Goal: Information Seeking & Learning: Find specific fact

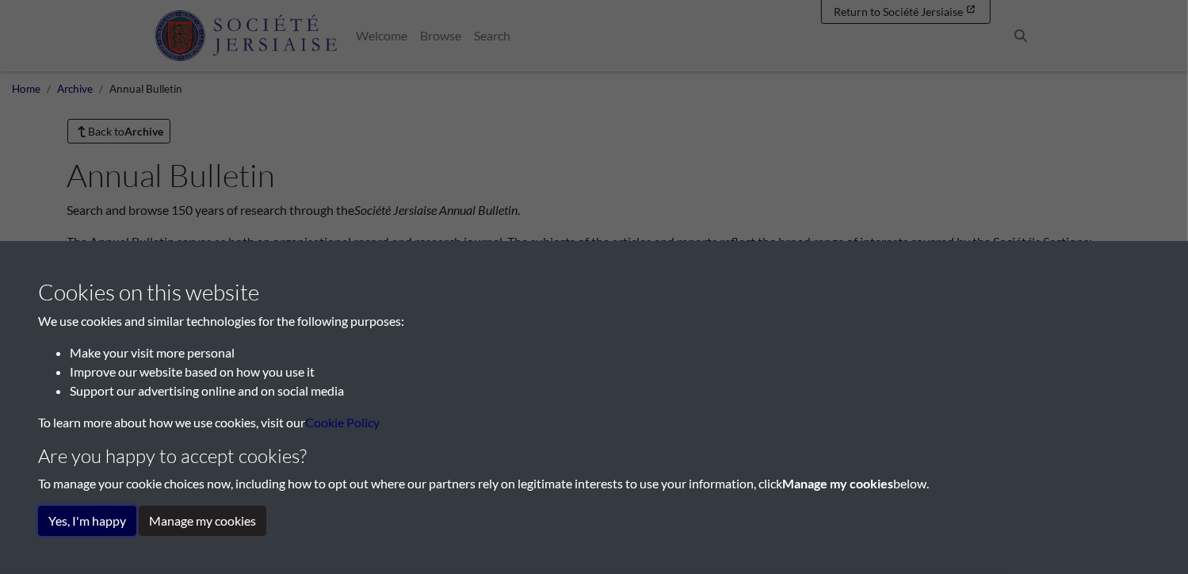
click at [108, 522] on button "Yes, I'm happy" at bounding box center [87, 521] width 98 height 30
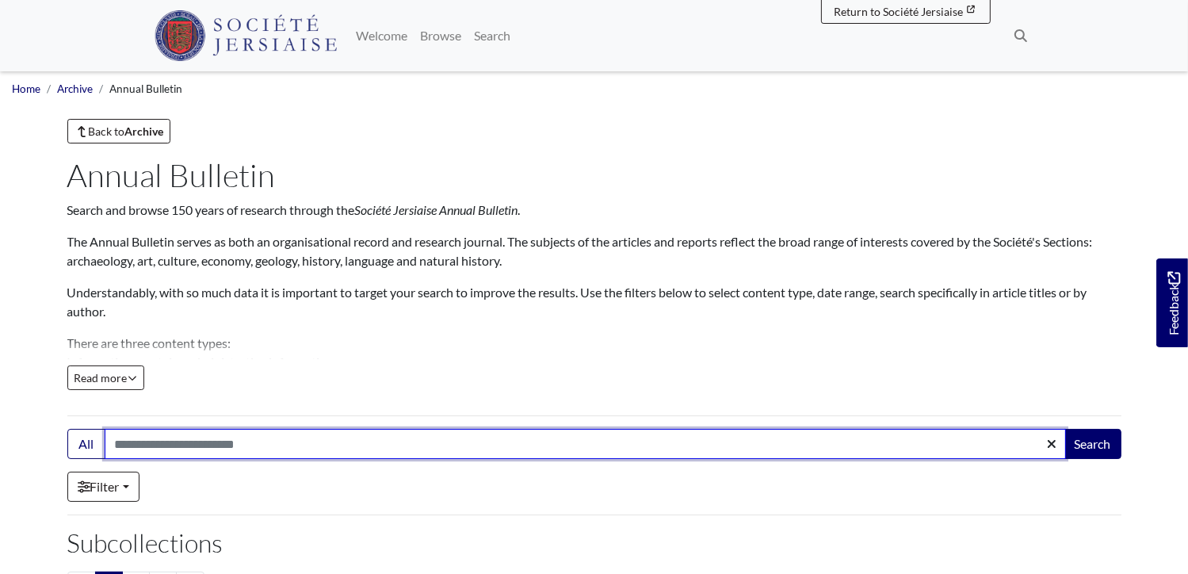
click at [186, 443] on input "Search:" at bounding box center [586, 444] width 962 height 30
type input "******"
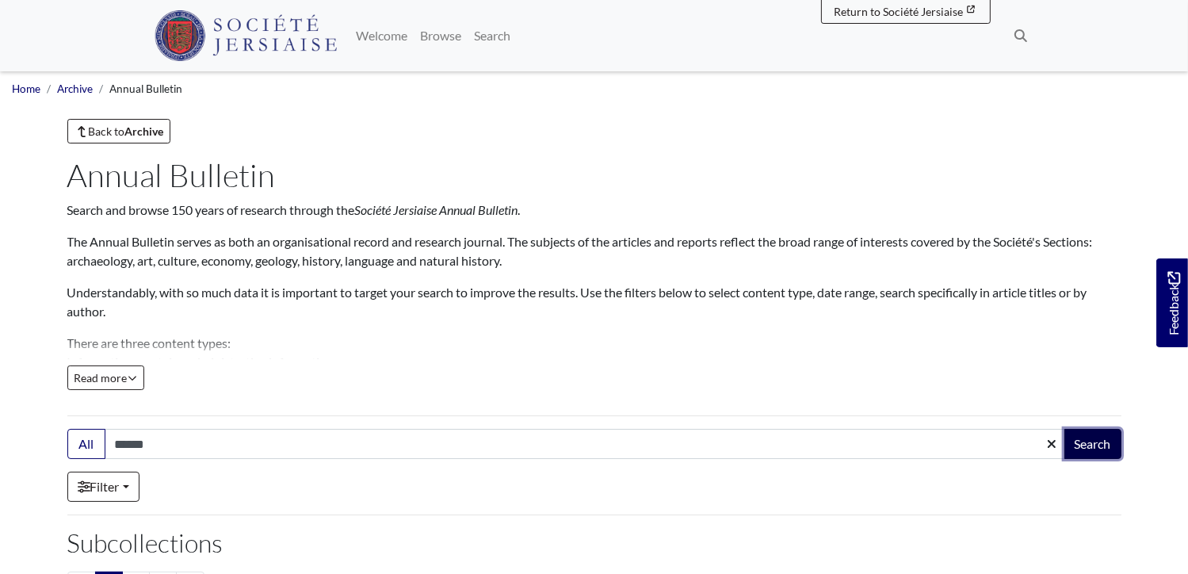
click at [1076, 450] on button "Search" at bounding box center [1093, 444] width 57 height 30
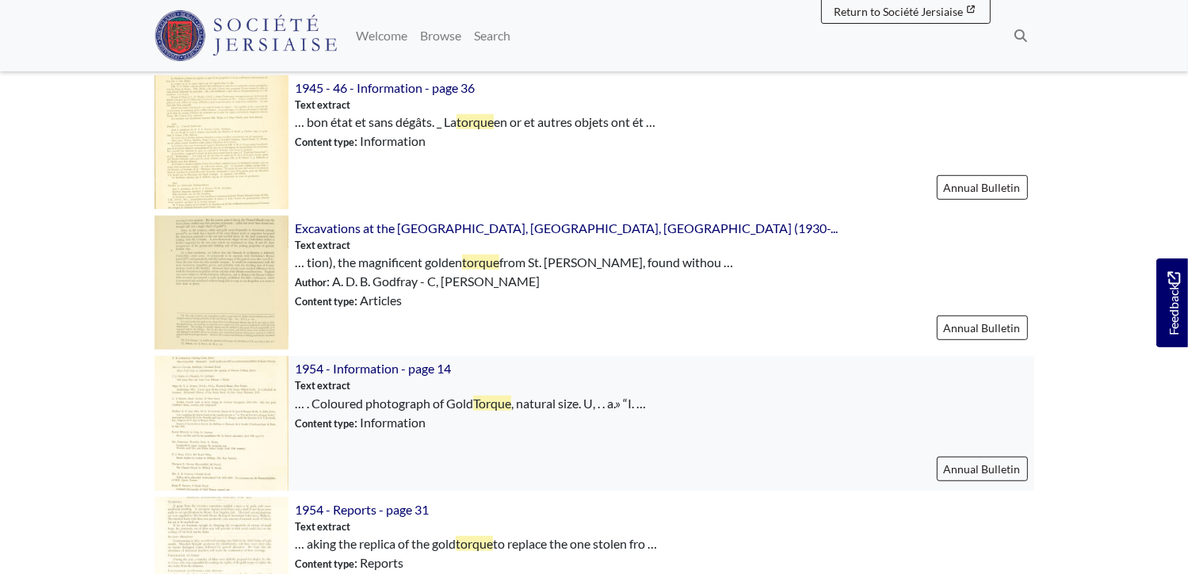
scroll to position [1031, 0]
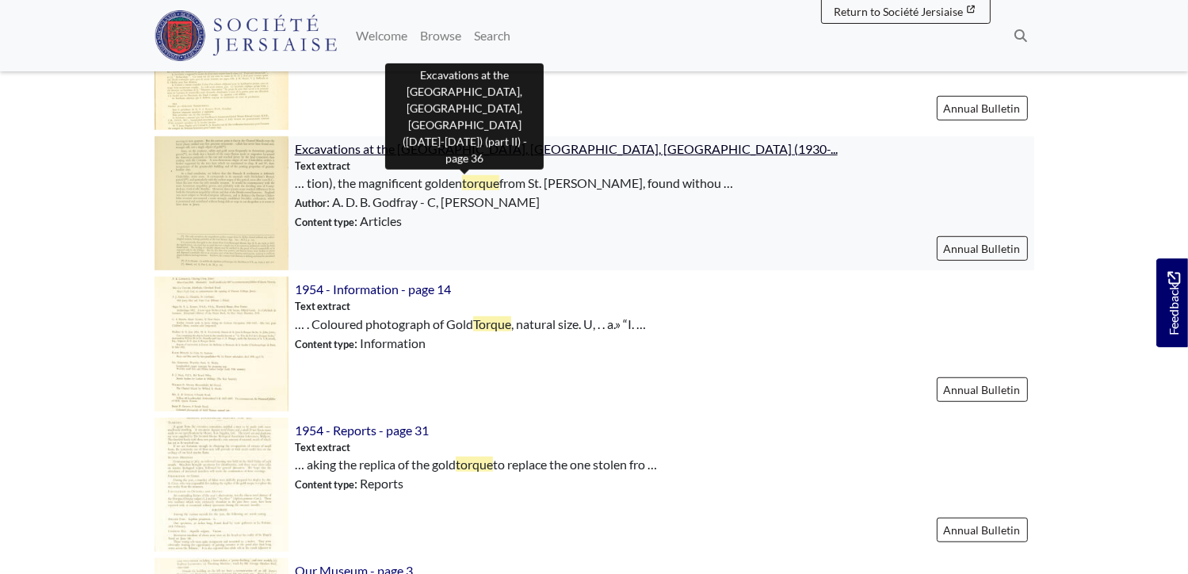
click at [450, 153] on span "Excavations at the Pinnacle, Parish of St Ouen, Jersey (1930-..." at bounding box center [566, 148] width 543 height 15
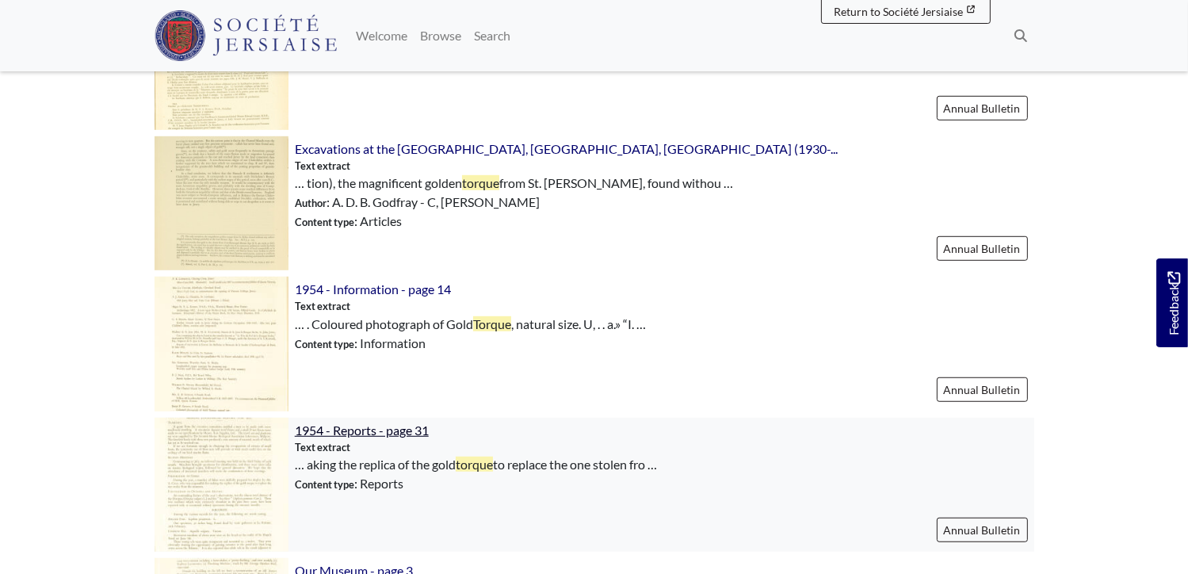
click at [363, 434] on span "1954 - Reports - page 31" at bounding box center [362, 430] width 134 height 15
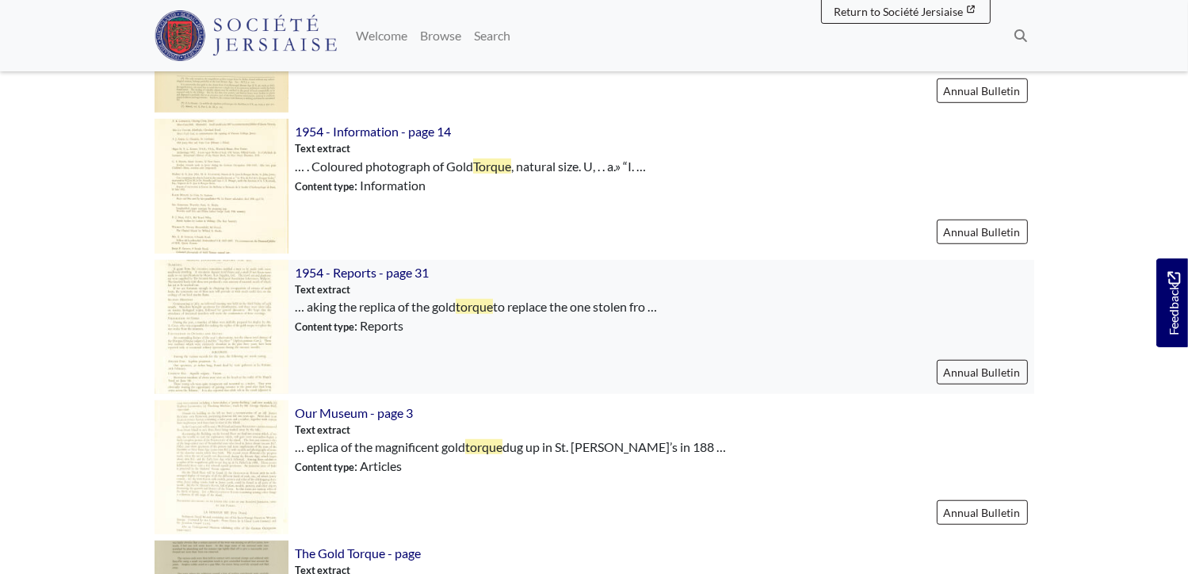
scroll to position [1189, 0]
click at [393, 277] on span "1954 - Reports - page 31" at bounding box center [362, 271] width 134 height 15
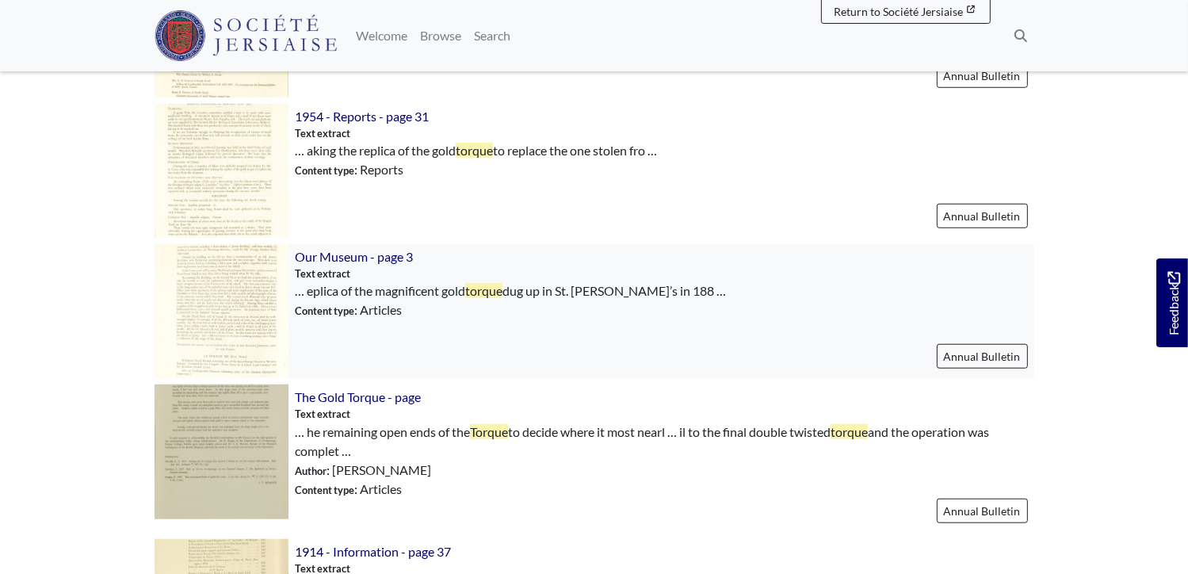
scroll to position [1348, 0]
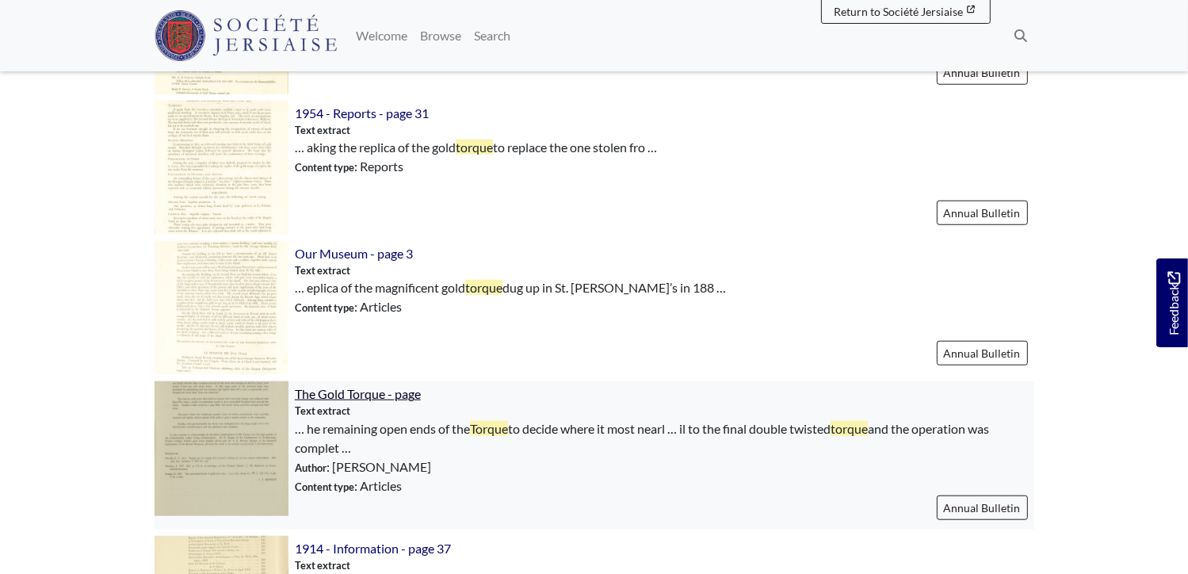
click at [364, 397] on span "The Gold Torque - page" at bounding box center [358, 393] width 126 height 15
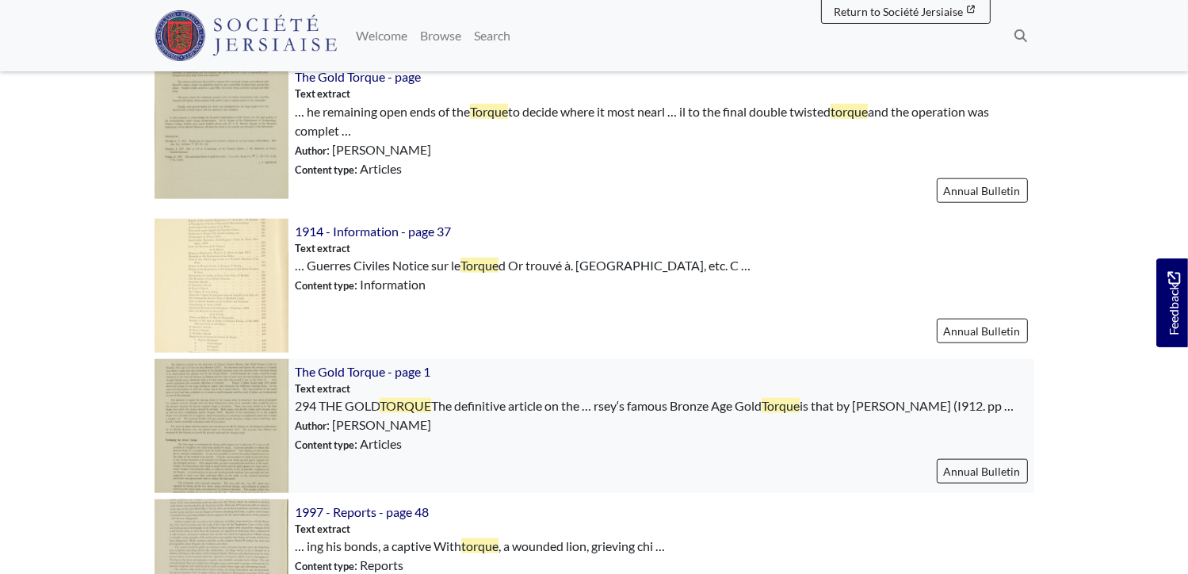
scroll to position [1744, 0]
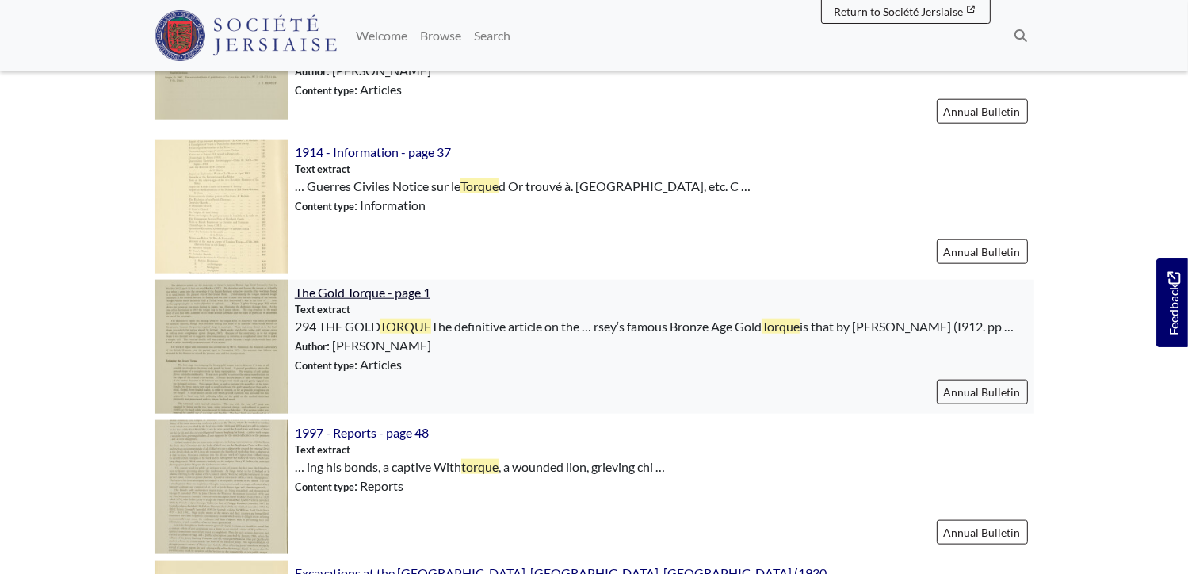
click at [344, 294] on span "The Gold Torque - page 1" at bounding box center [363, 292] width 136 height 15
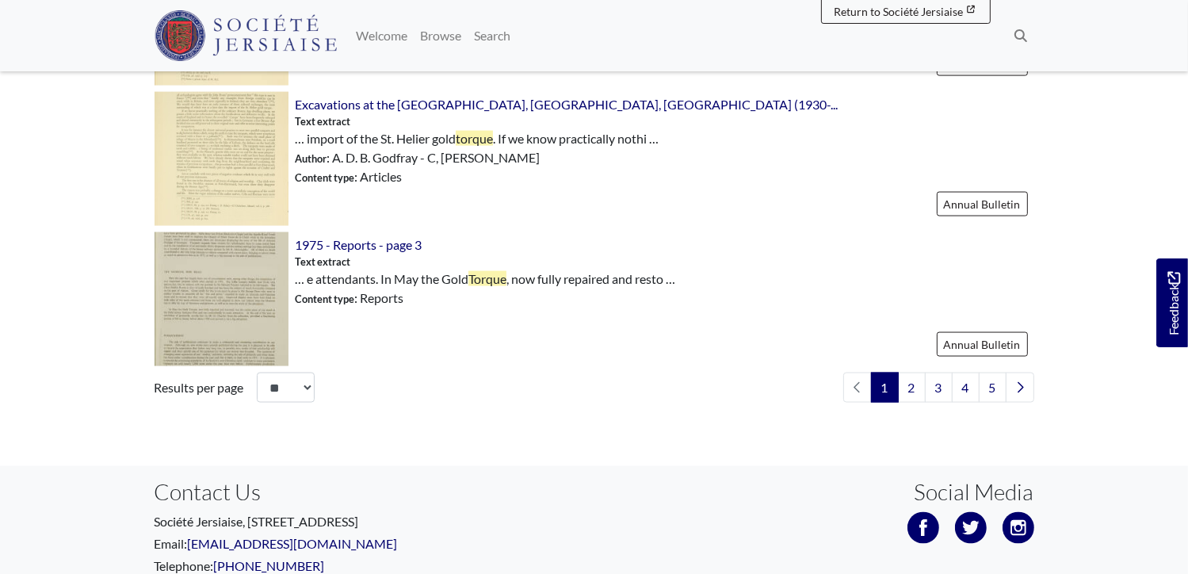
scroll to position [2378, 0]
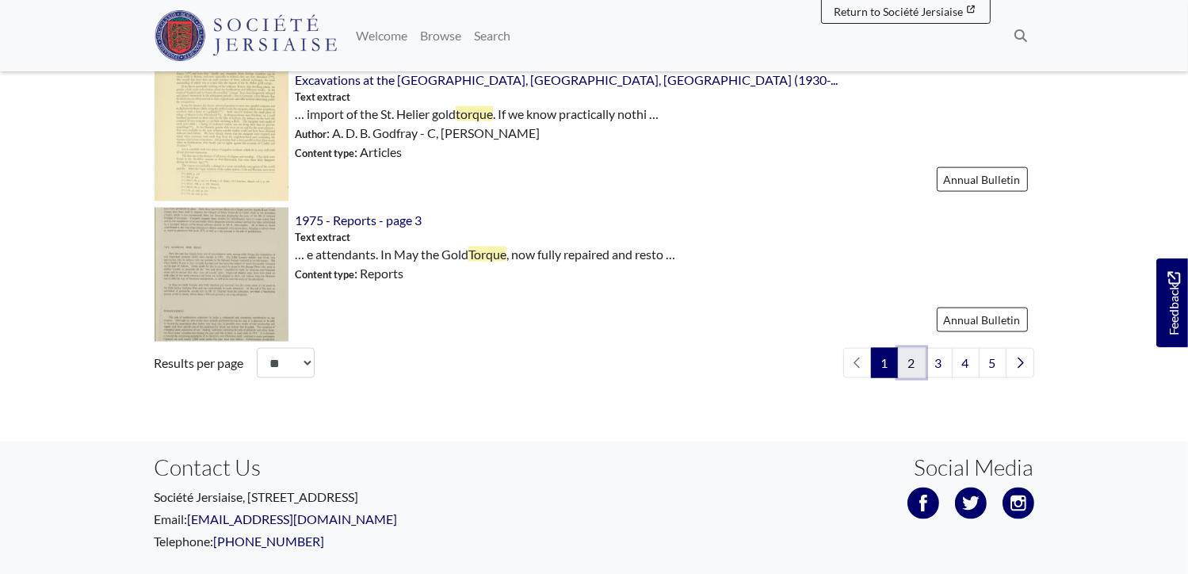
click at [915, 373] on link "2" at bounding box center [912, 363] width 28 height 30
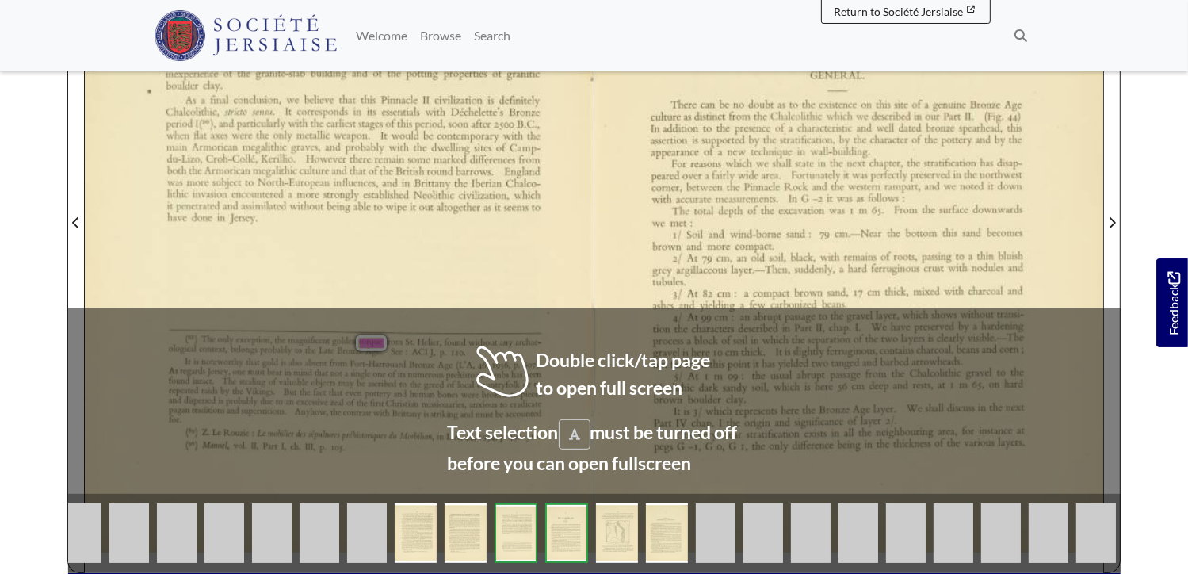
scroll to position [555, 0]
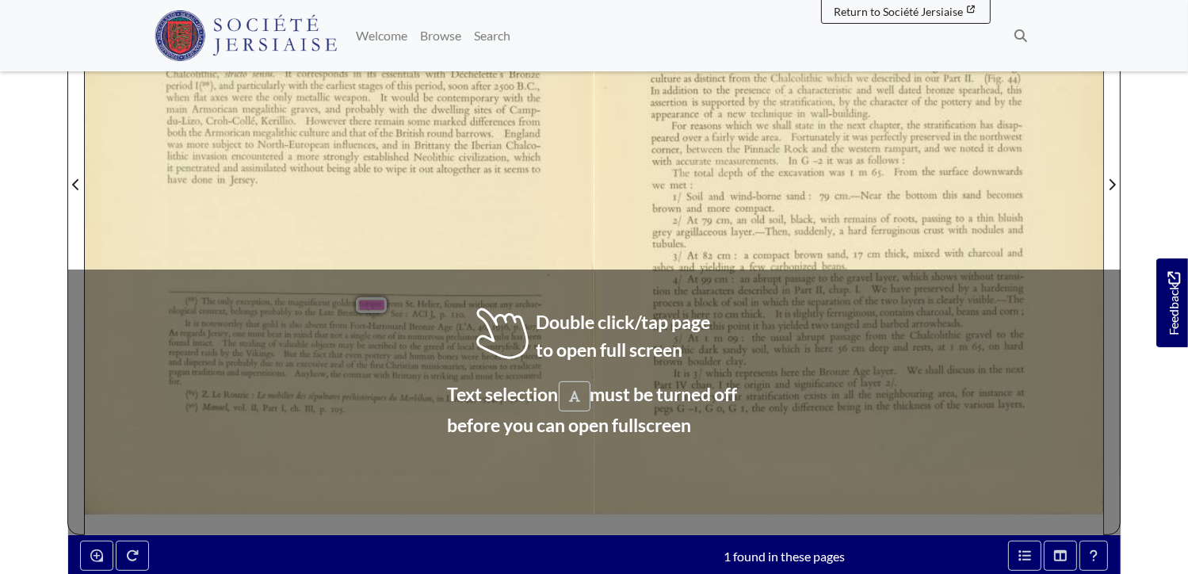
click at [522, 218] on div "198 moving to new quarters. But the curious point is that in the Channel Island…" at bounding box center [339, 185] width 509 height 699
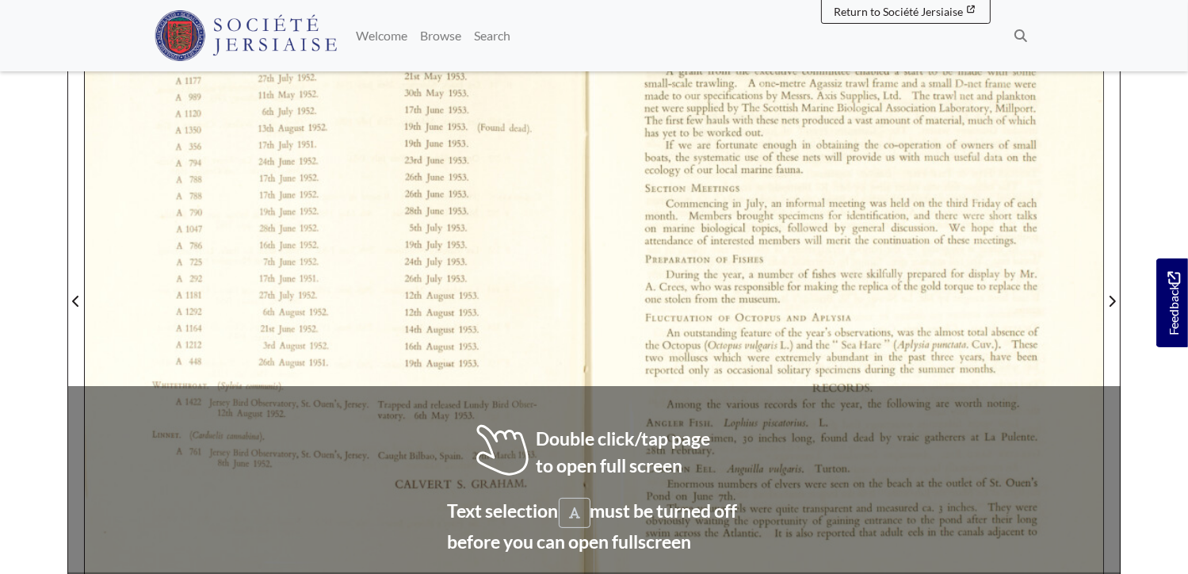
scroll to position [396, 0]
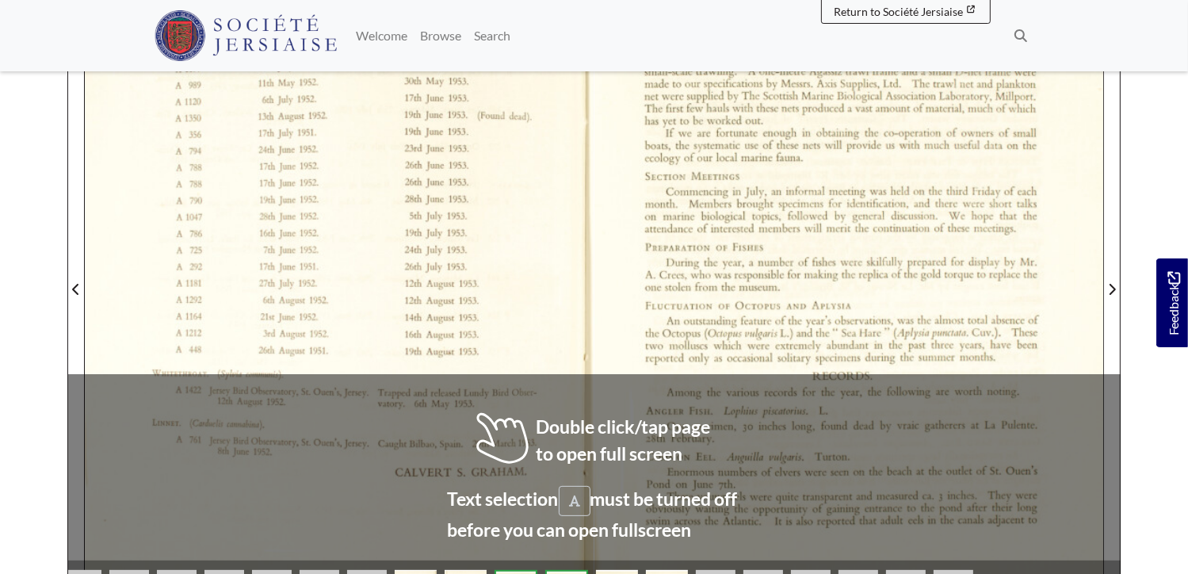
click at [454, 281] on div at bounding box center [339, 279] width 509 height 720
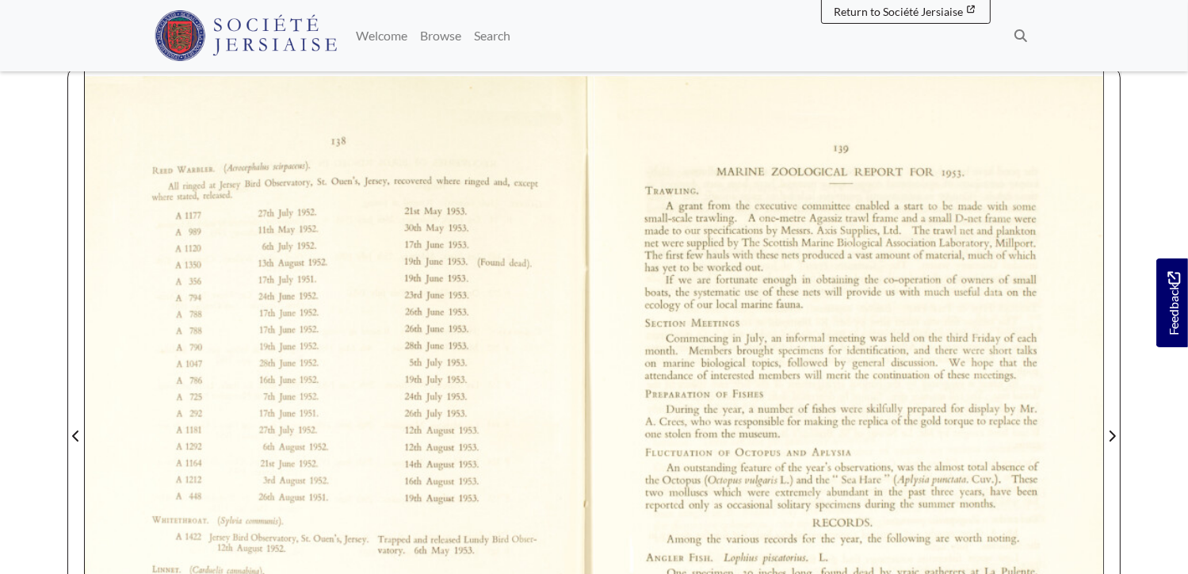
scroll to position [159, 0]
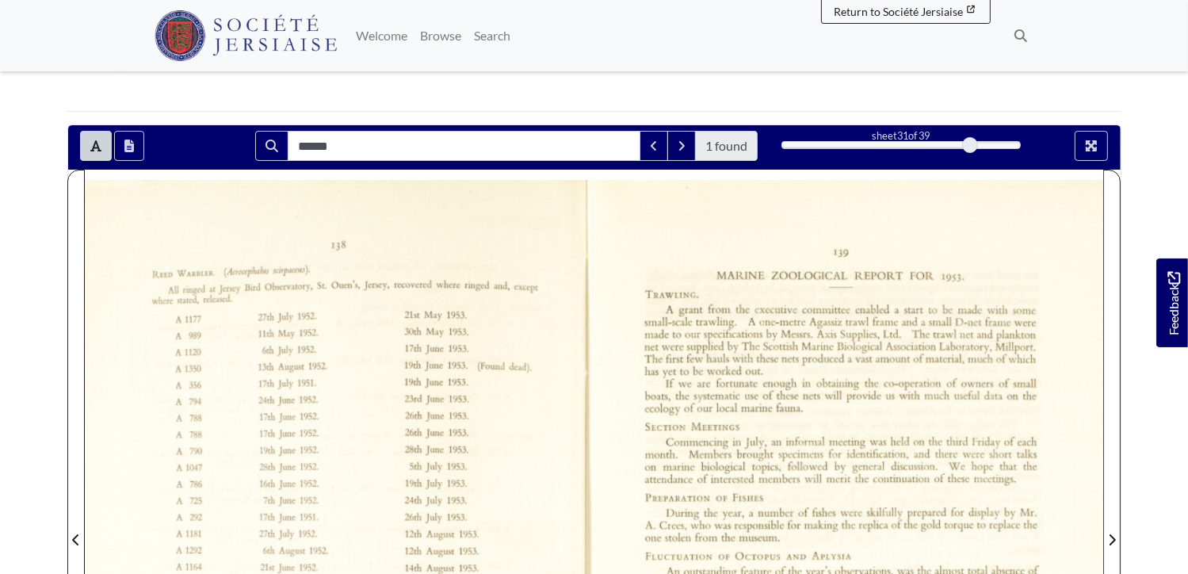
scroll to position [476, 0]
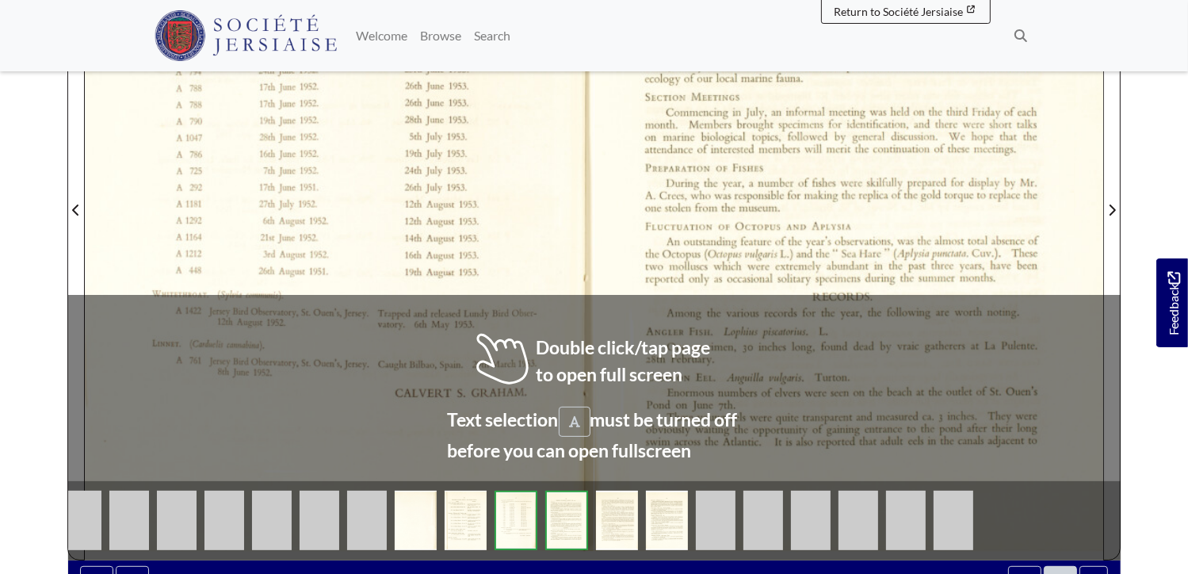
click at [384, 250] on div at bounding box center [339, 200] width 509 height 720
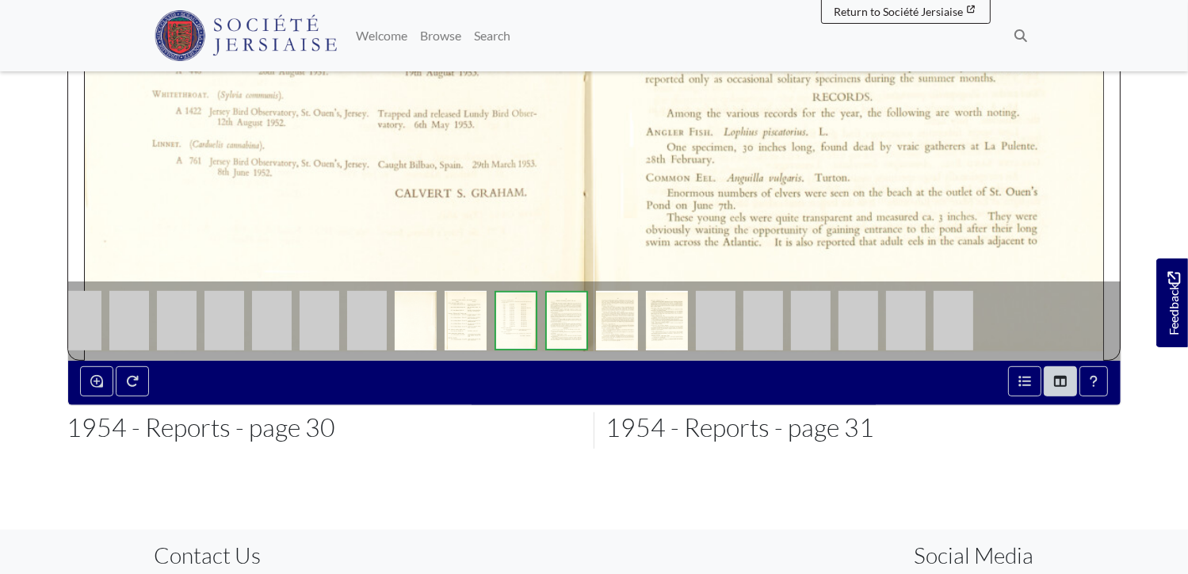
scroll to position [714, 0]
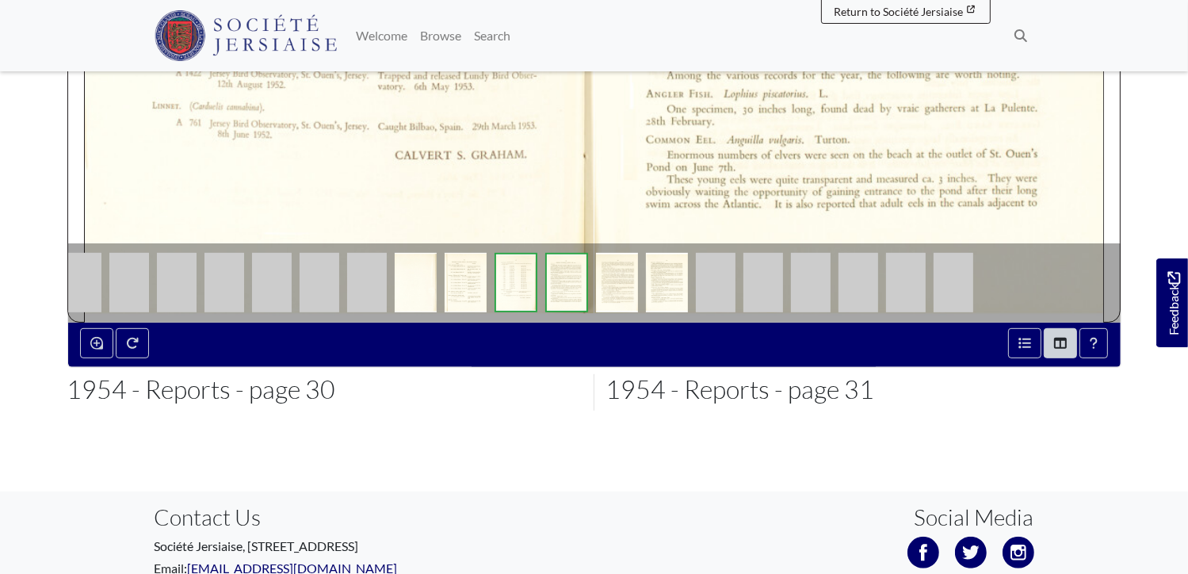
click at [516, 283] on img at bounding box center [516, 282] width 43 height 59
click at [561, 283] on img at bounding box center [566, 282] width 43 height 59
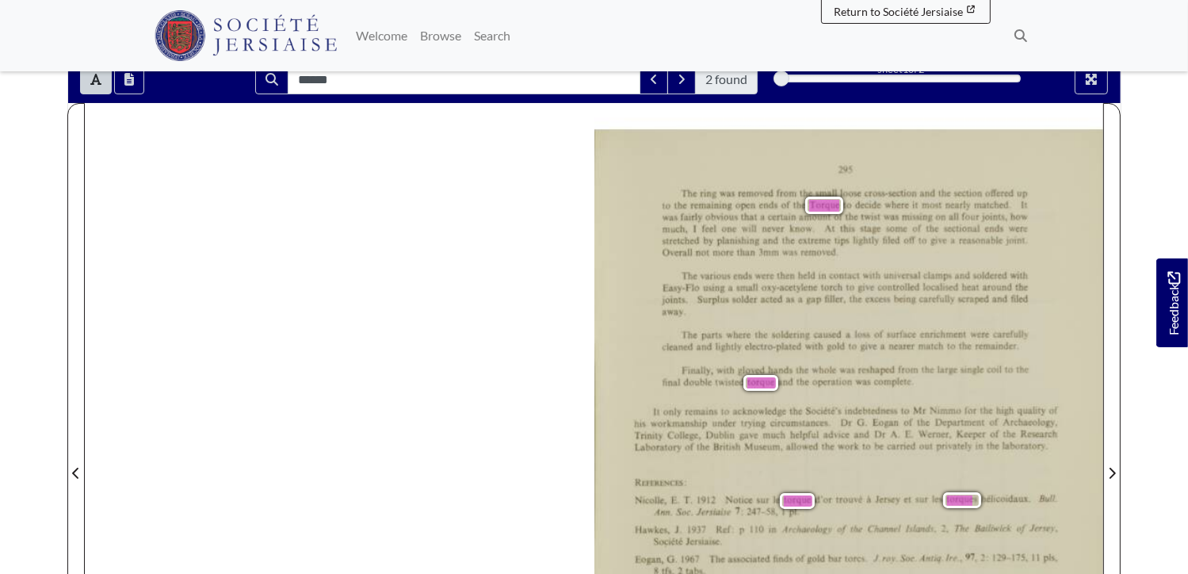
scroll to position [238, 0]
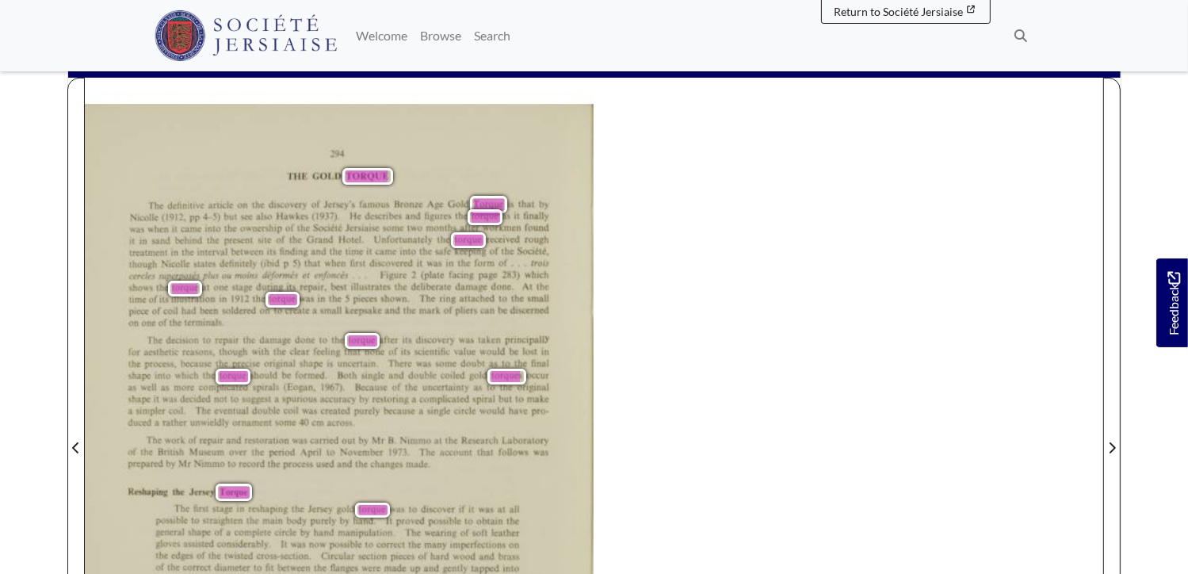
scroll to position [159, 0]
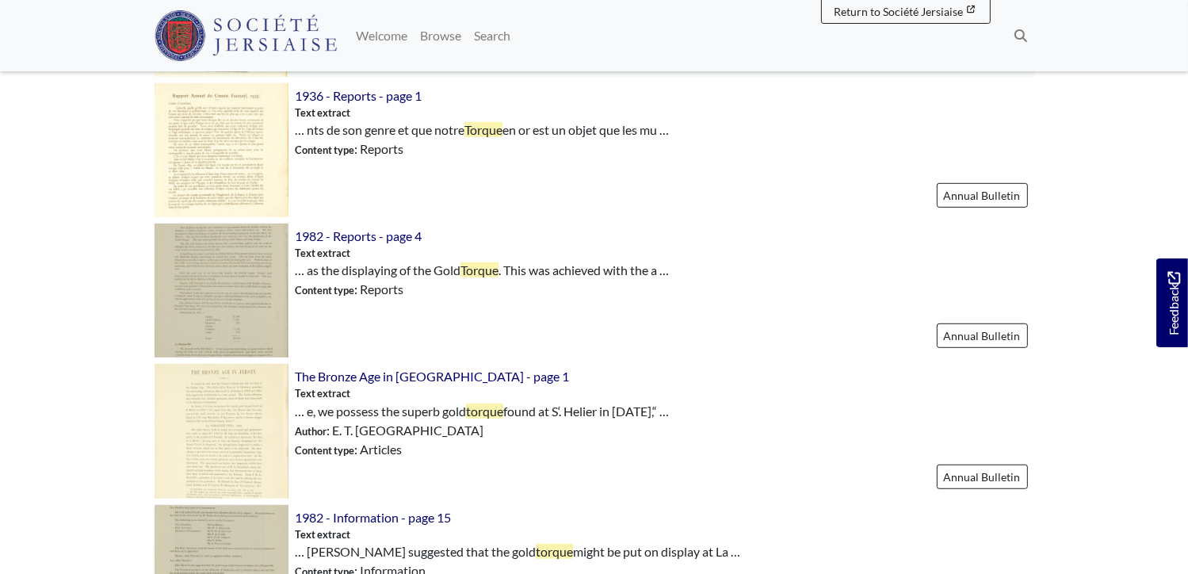
scroll to position [951, 0]
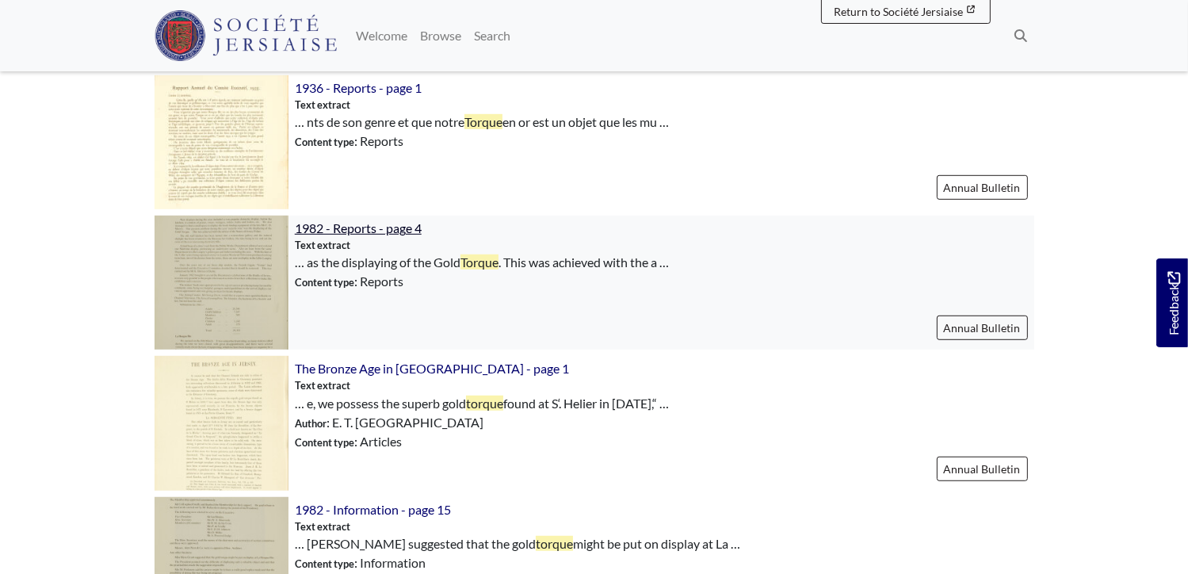
click at [400, 231] on span "1982 - Reports - page 4" at bounding box center [358, 227] width 127 height 15
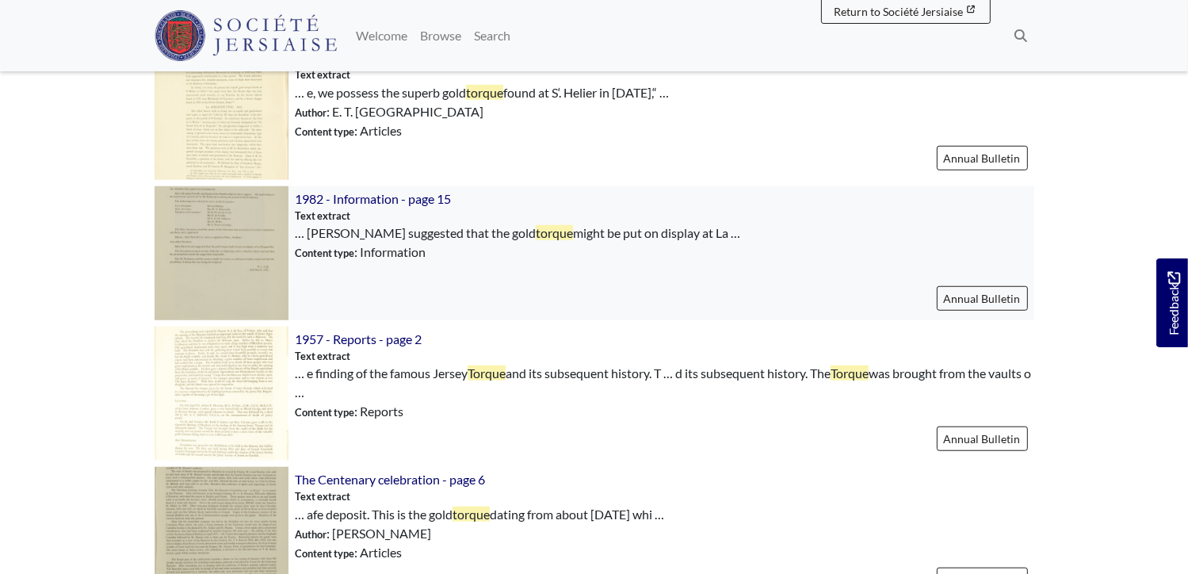
scroll to position [1348, 0]
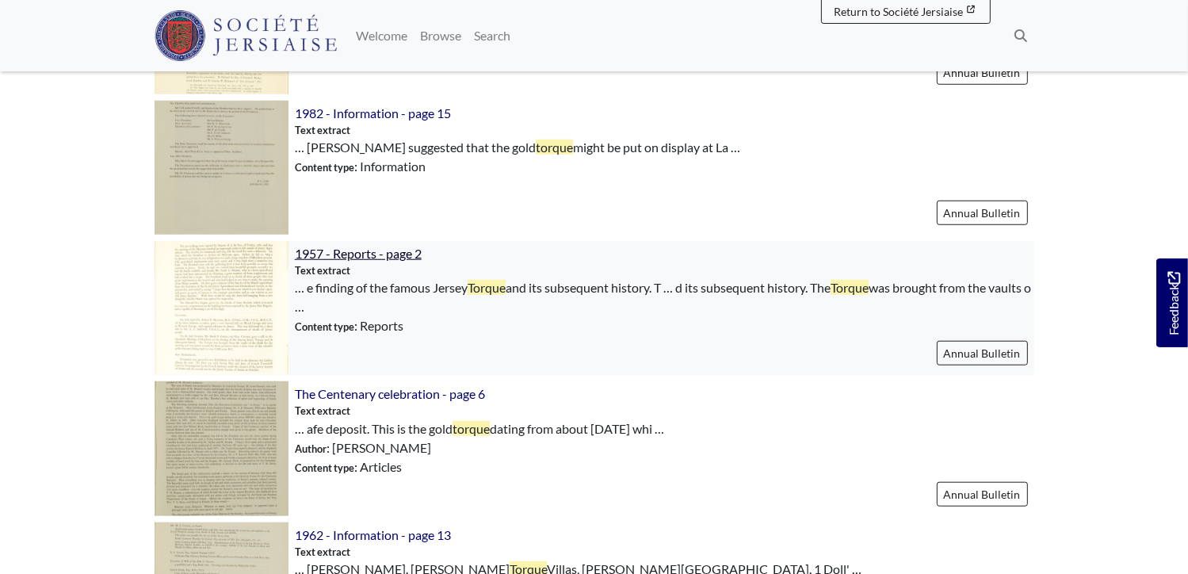
click at [346, 253] on span "1957 - Reports - page 2" at bounding box center [358, 253] width 127 height 15
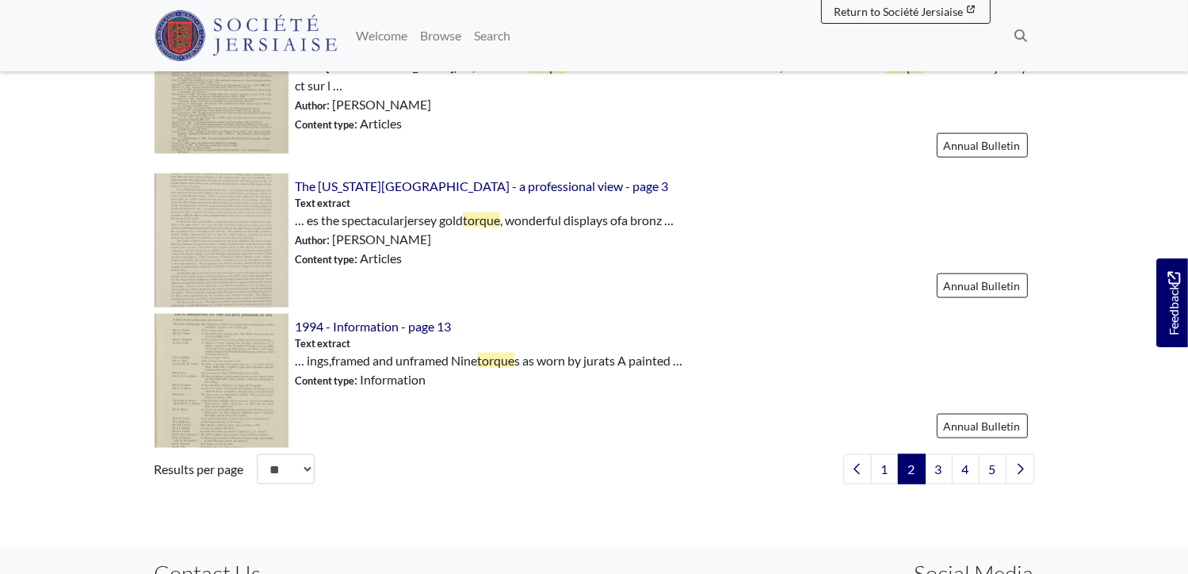
scroll to position [2299, 0]
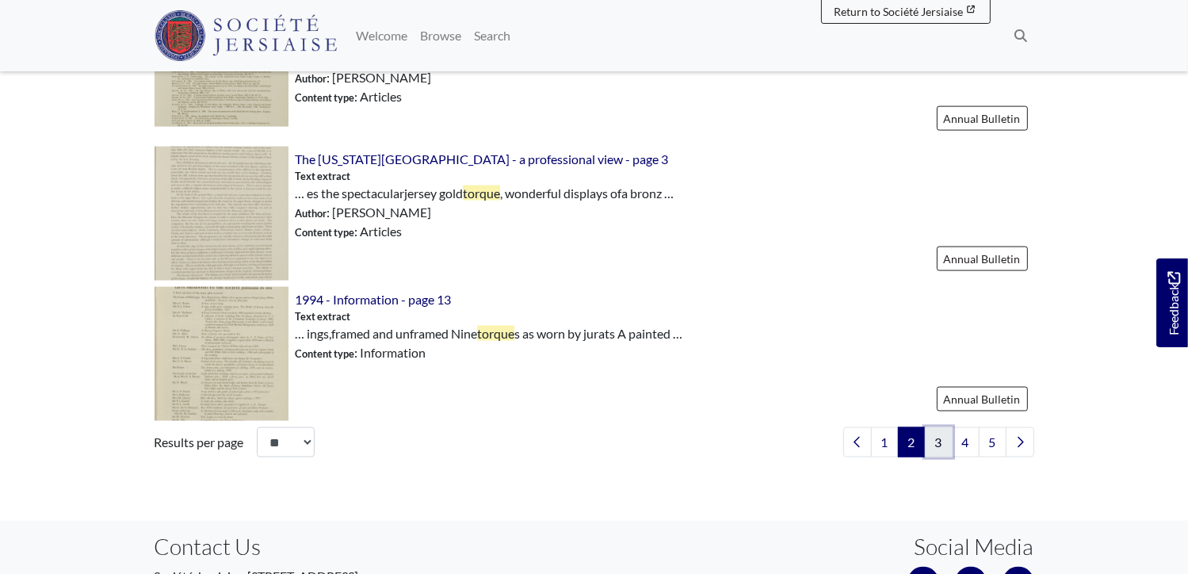
click at [943, 444] on link "3" at bounding box center [939, 442] width 28 height 30
click at [938, 443] on link "3" at bounding box center [939, 442] width 28 height 30
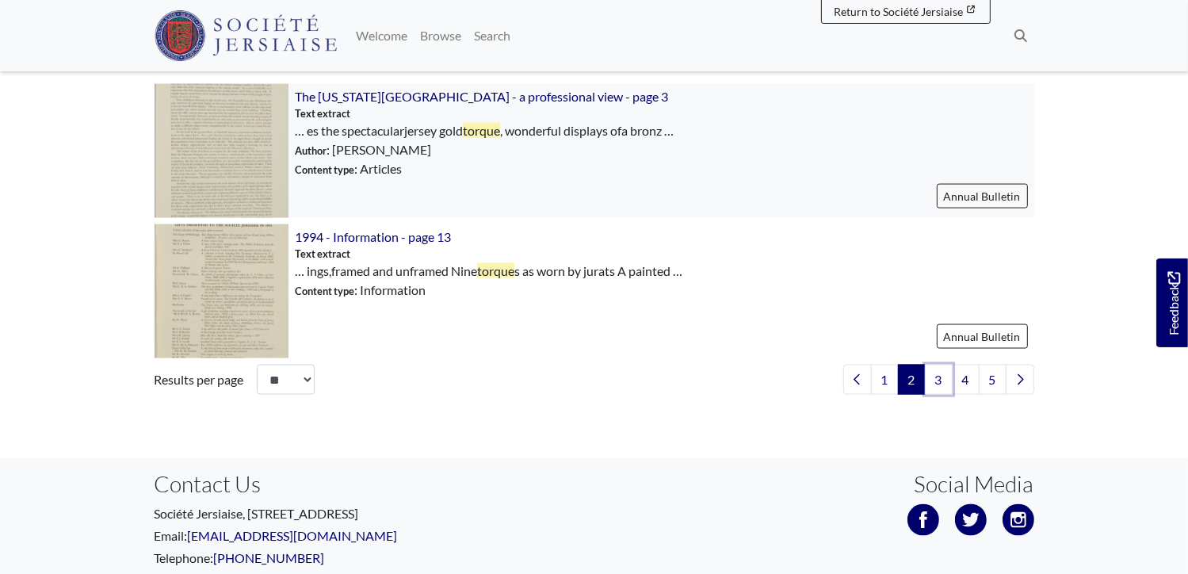
scroll to position [2378, 0]
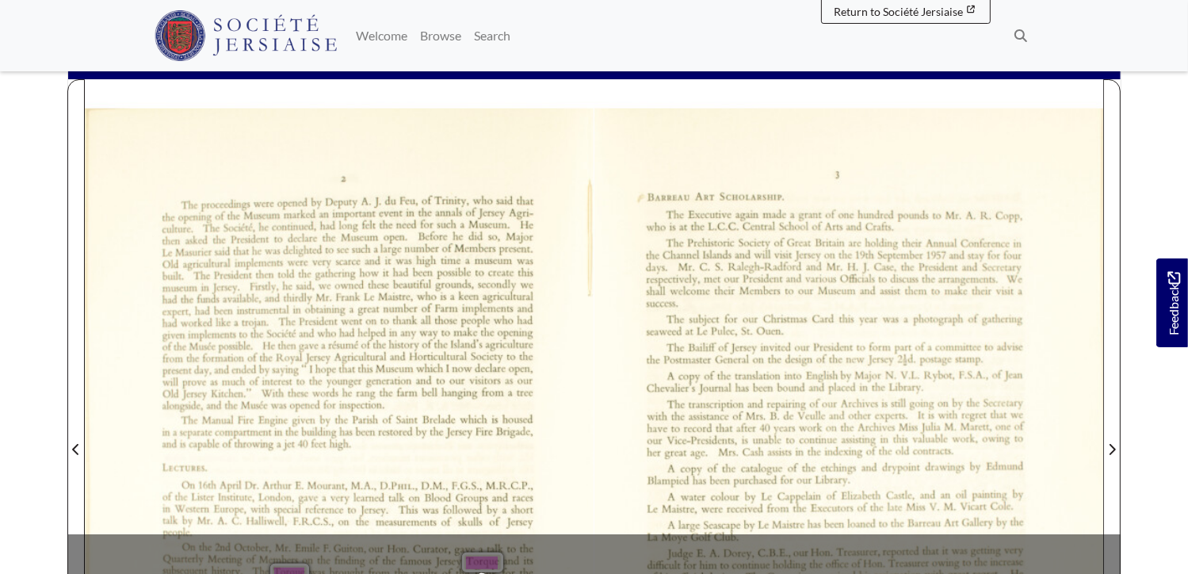
scroll to position [317, 0]
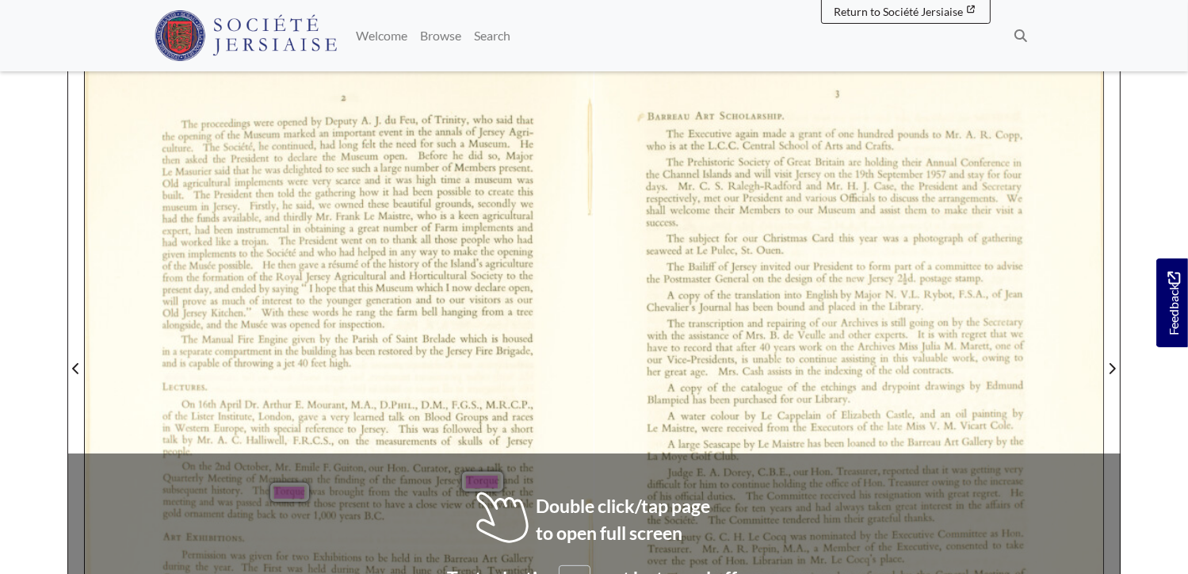
click at [532, 367] on div "The Manual Fire Engine given by the Parish of [GEOGRAPHIC_DATA][PERSON_NAME] wh…" at bounding box center [348, 352] width 371 height 36
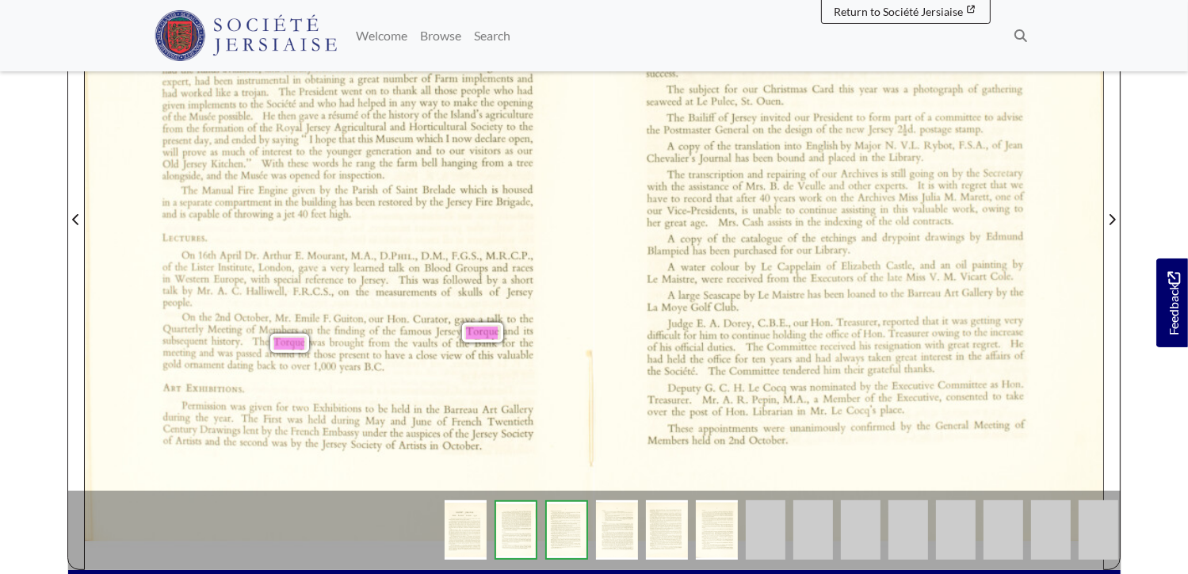
scroll to position [476, 0]
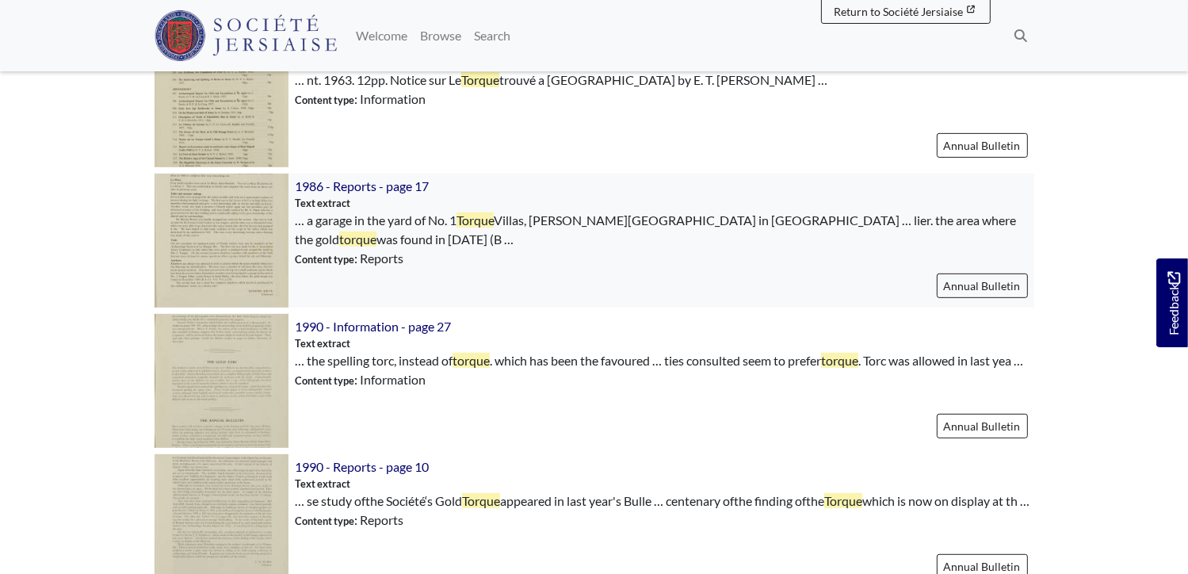
scroll to position [714, 0]
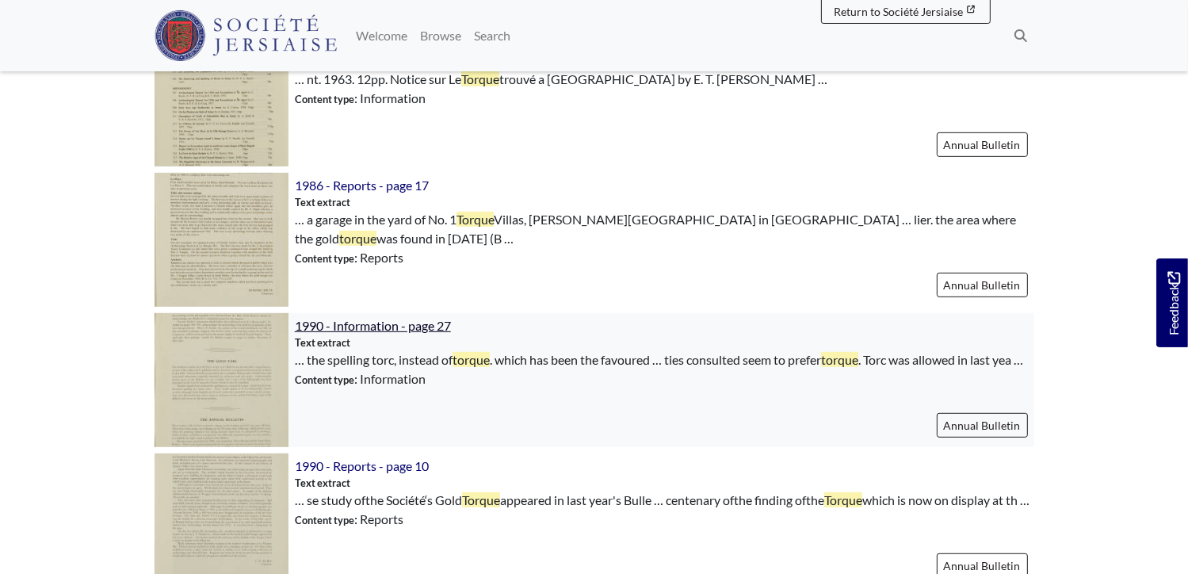
click at [364, 324] on span "1990 - Information - page 27" at bounding box center [373, 325] width 156 height 15
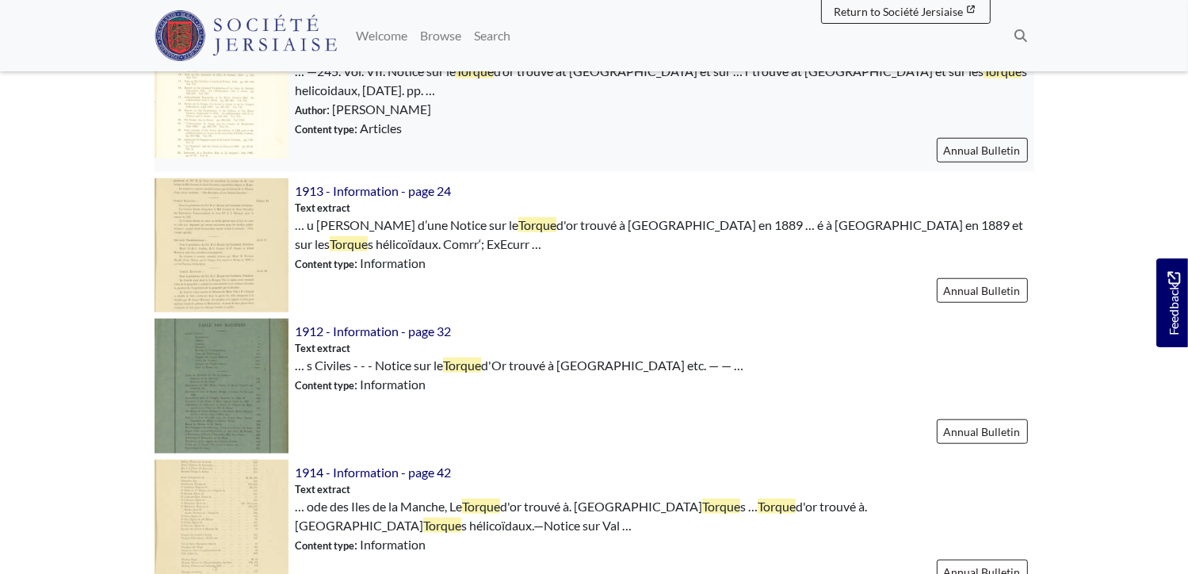
scroll to position [1427, 0]
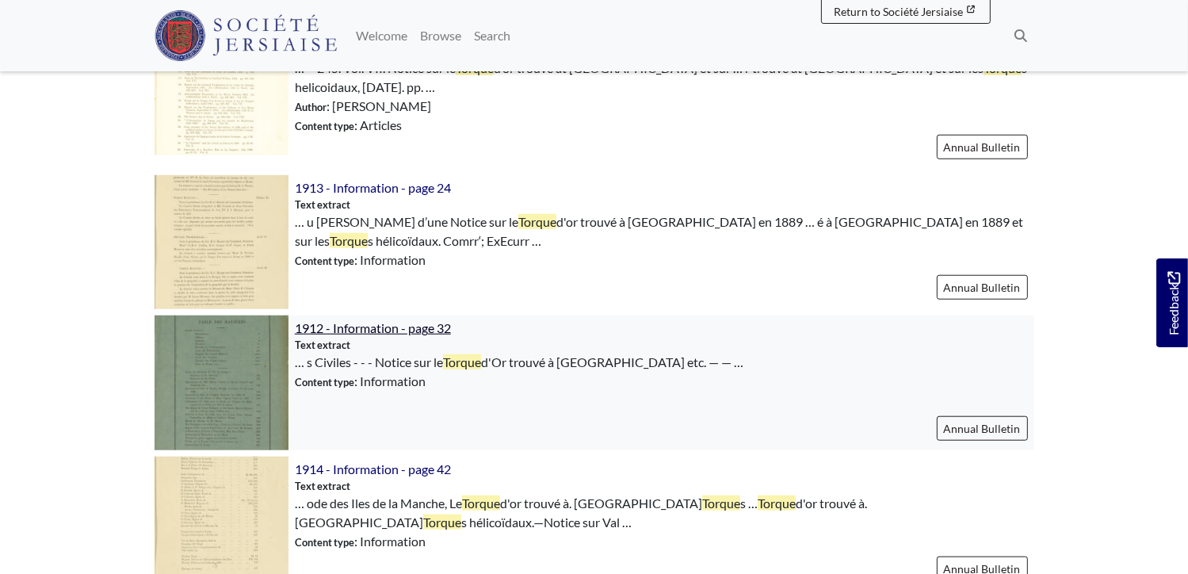
click at [360, 320] on span "1912 - Information - page 32" at bounding box center [373, 327] width 156 height 15
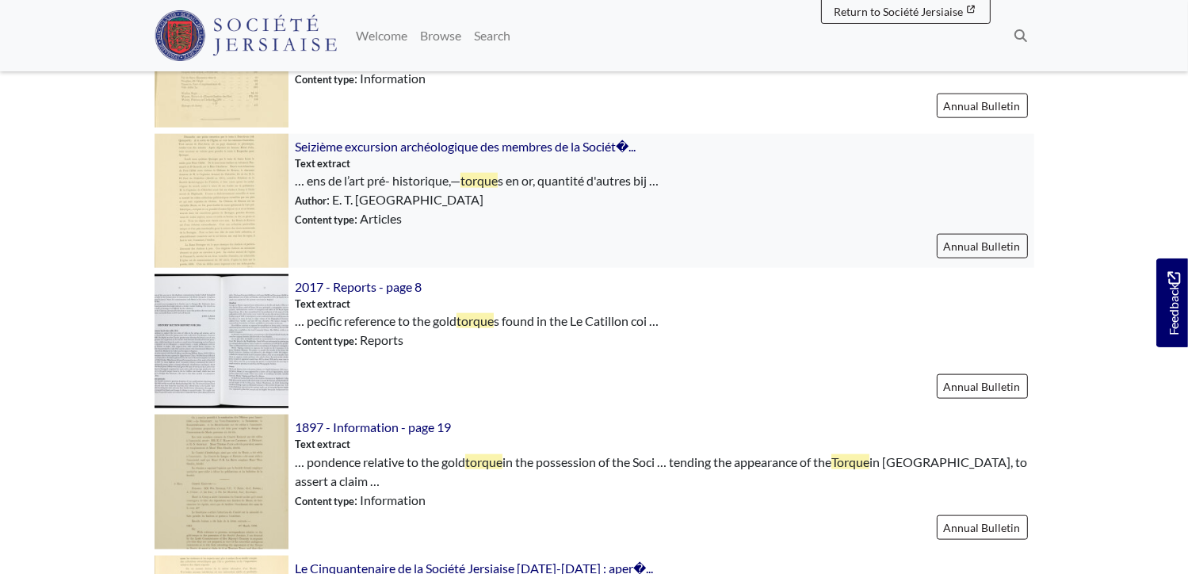
scroll to position [1903, 0]
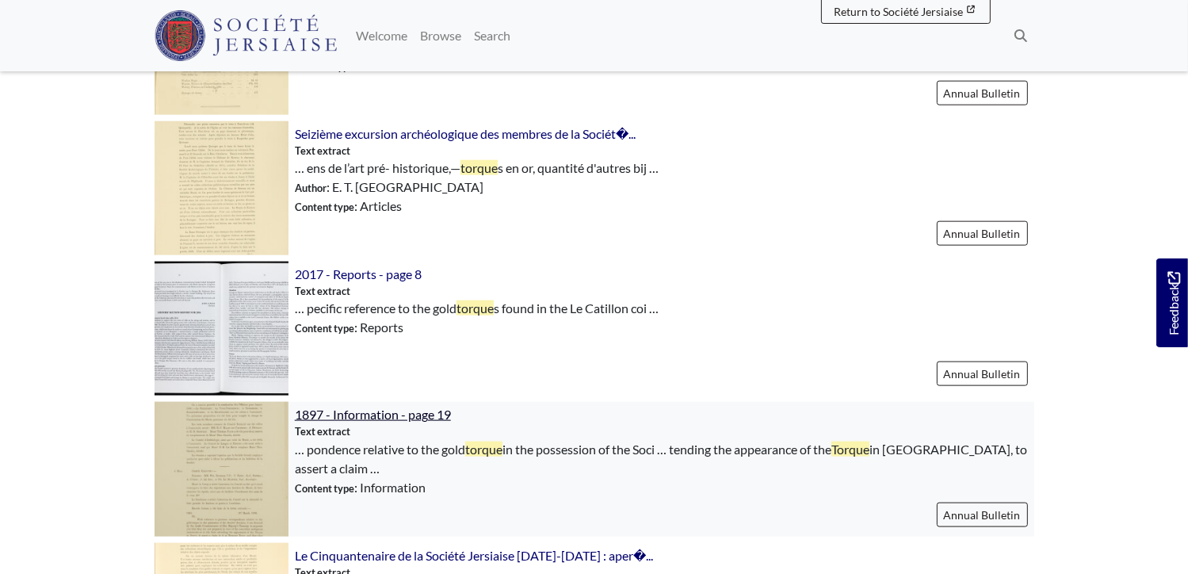
click at [359, 407] on span "1897 - Information - page 19" at bounding box center [373, 414] width 156 height 15
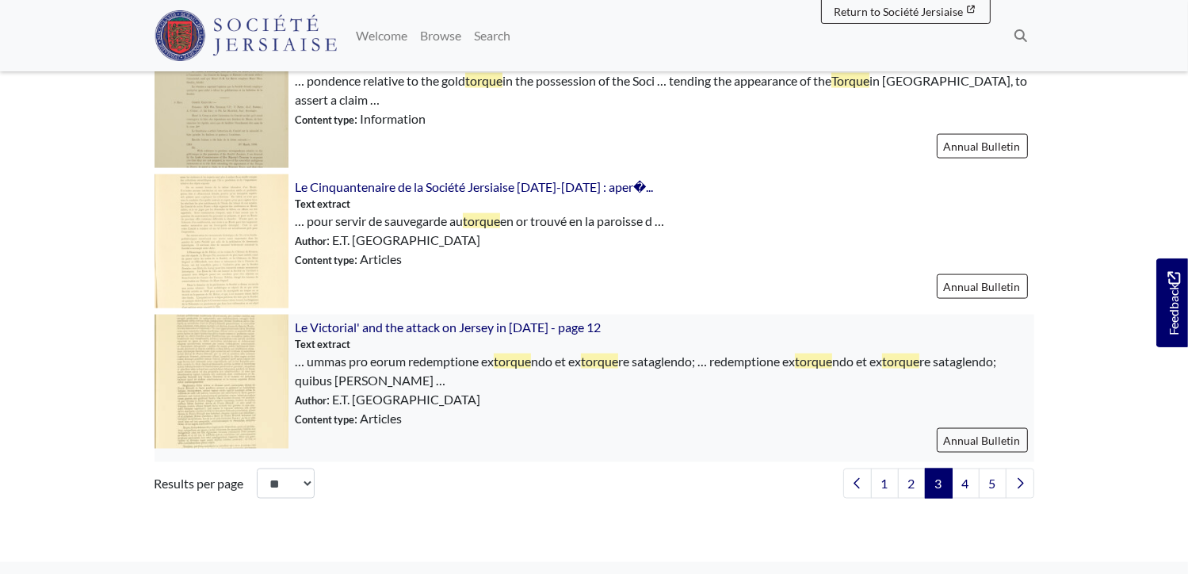
scroll to position [2299, 0]
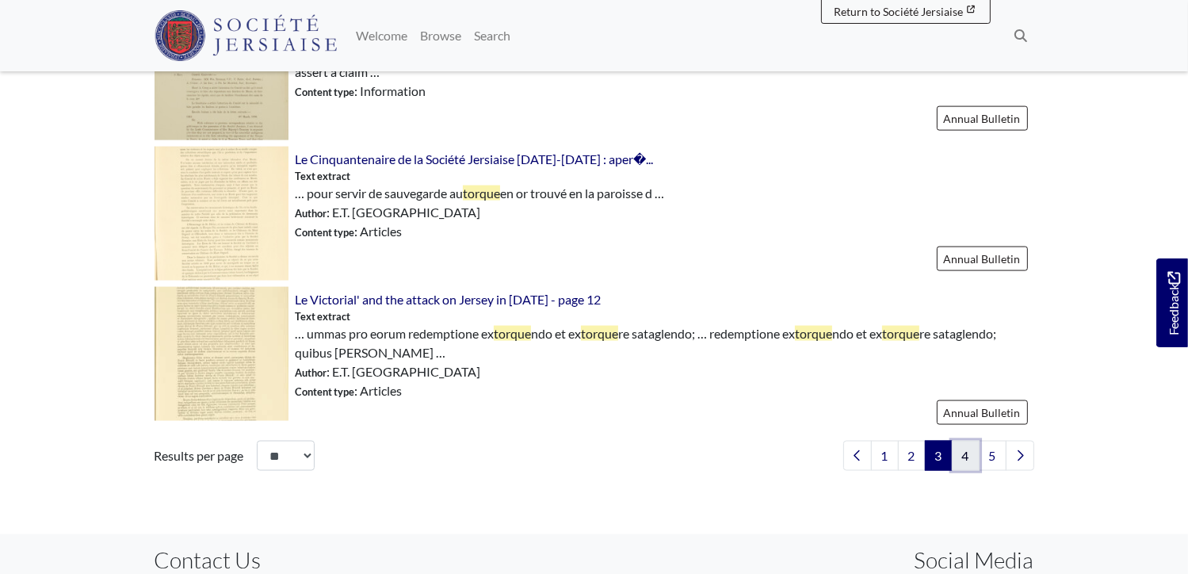
click at [958, 450] on link "4" at bounding box center [966, 456] width 28 height 30
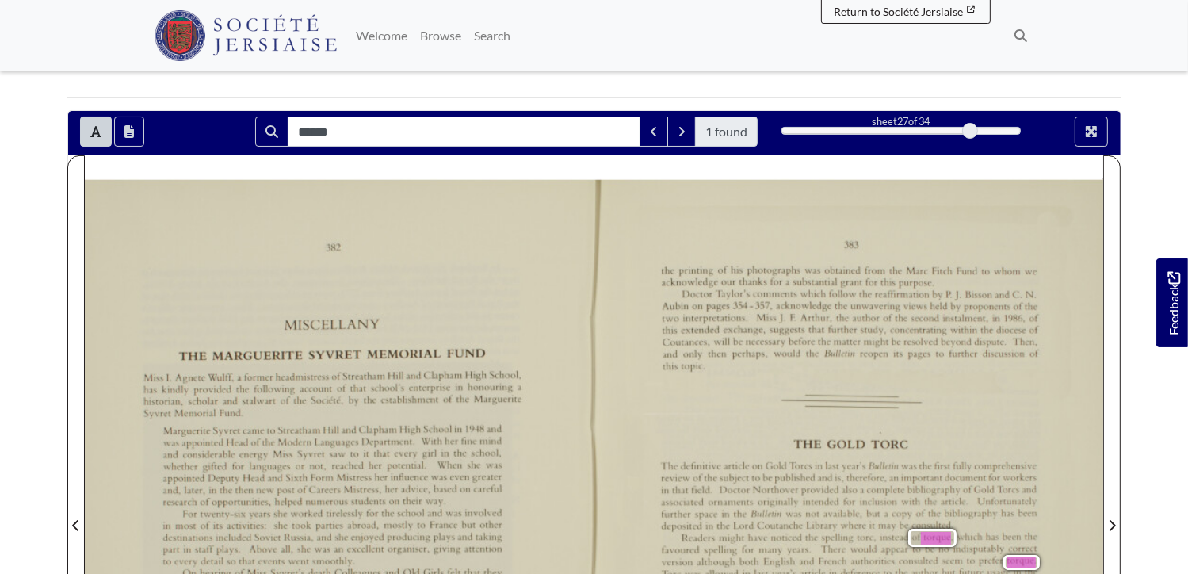
scroll to position [317, 0]
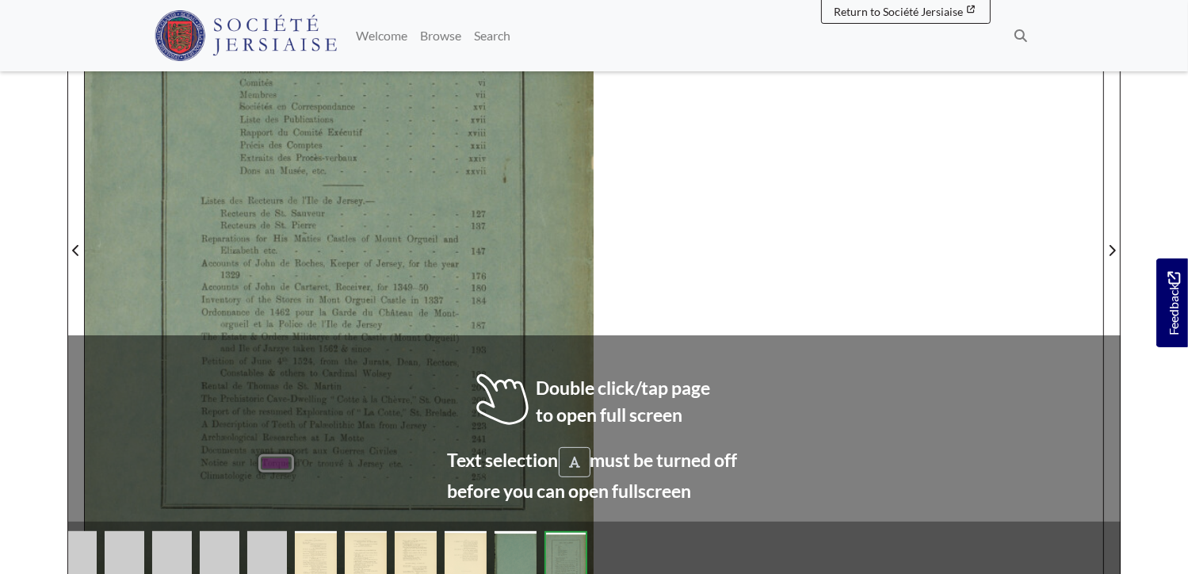
scroll to position [476, 0]
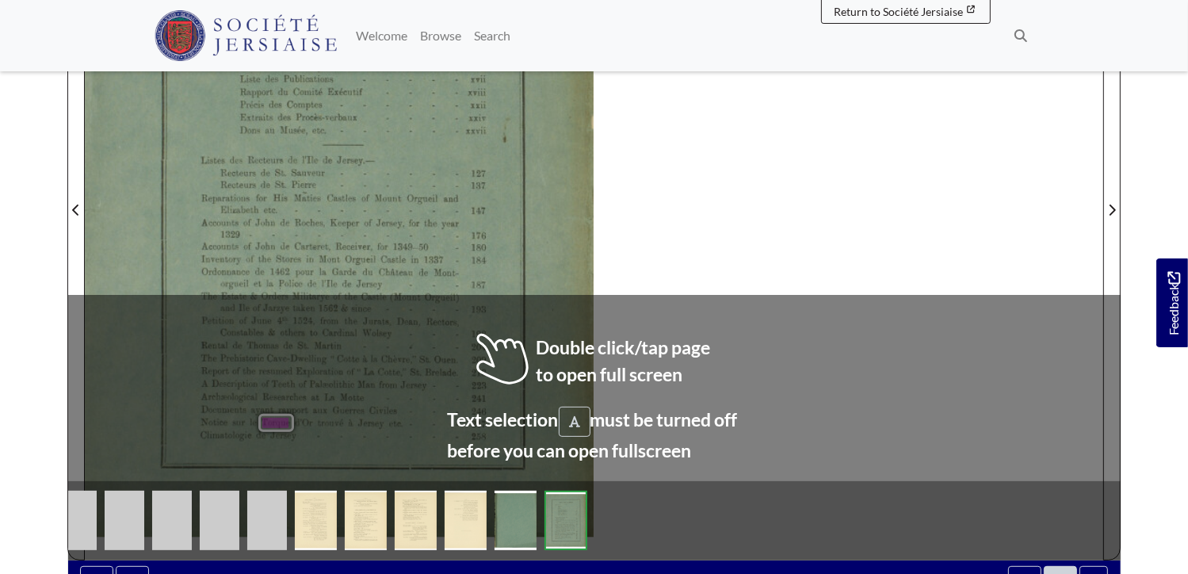
click at [279, 513] on img at bounding box center [267, 520] width 40 height 59
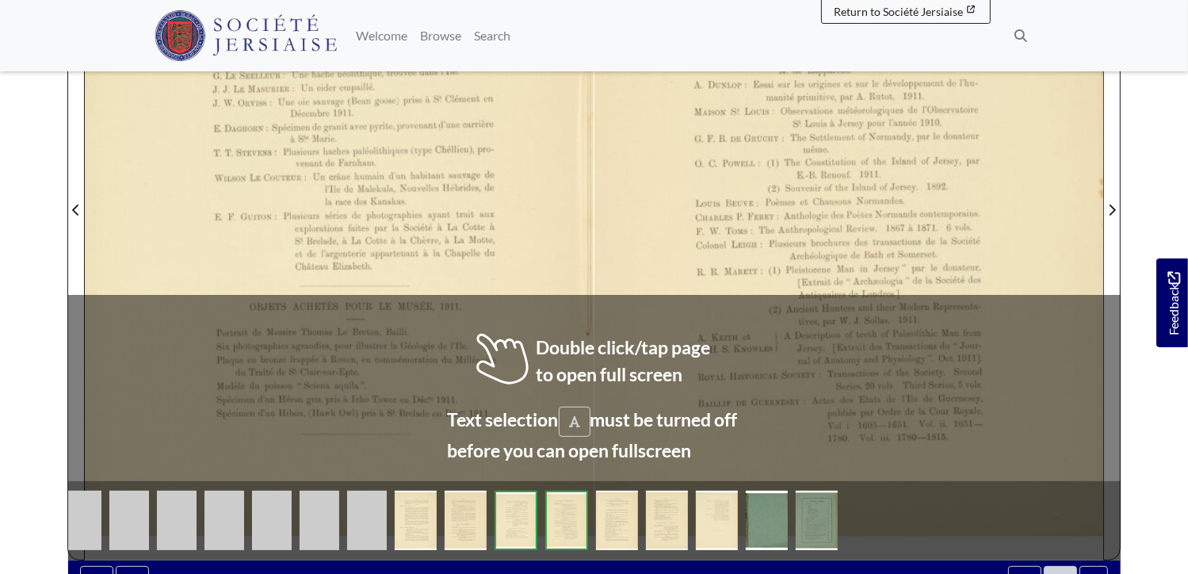
click at [404, 258] on div "explorations faites par la Société à La Cotte à. S‘. Brelade, à La Cette à la C…" at bounding box center [396, 246] width 200 height 47
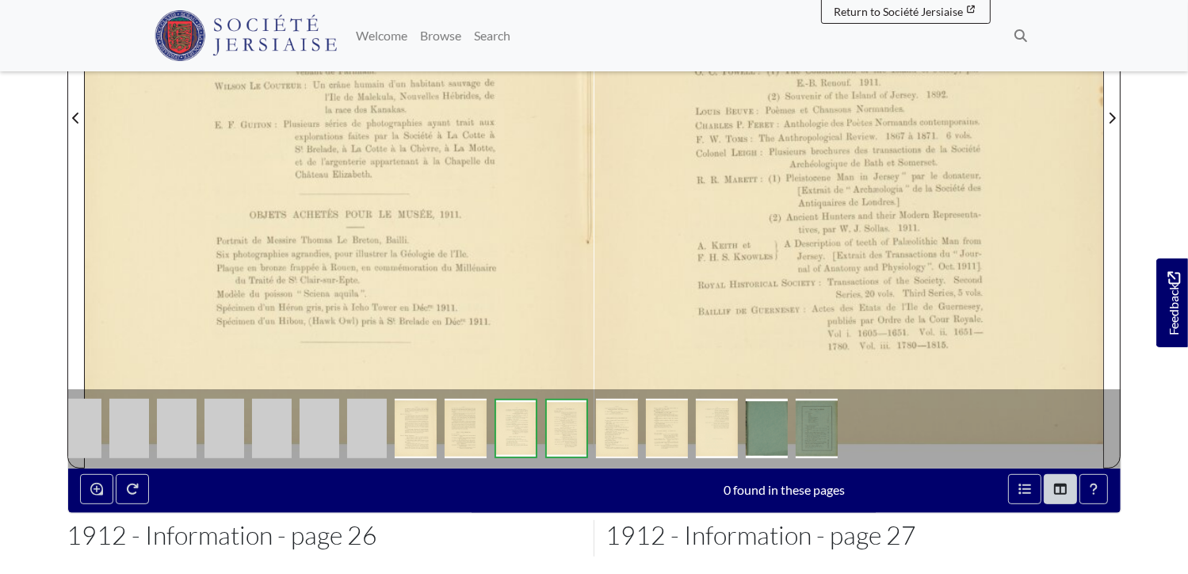
scroll to position [634, 0]
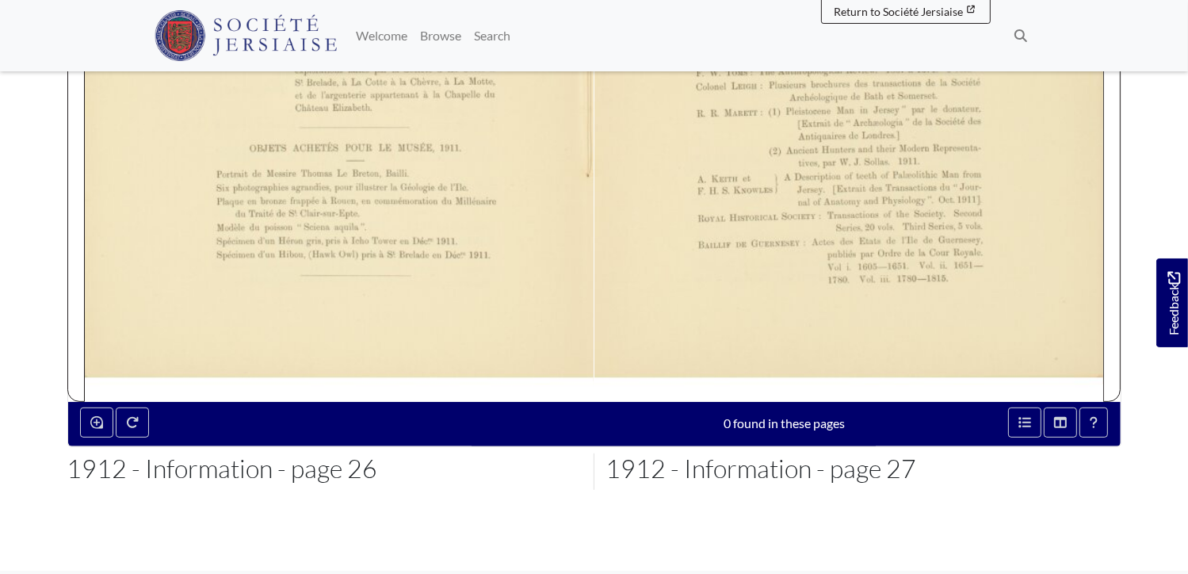
click at [437, 429] on div at bounding box center [345, 420] width 205 height 25
click at [430, 360] on div "— xxviii —- R. R. LEMPRIÈRE : Quatre spécimens de hiboux pris à. Jersey. J. W. …" at bounding box center [339, 54] width 509 height 696
click at [427, 331] on div "— xxviii —- R. R. LEMPRIÈRE : Quatre spécimens de hiboux pris à. Jersey. J. W. …" at bounding box center [339, 54] width 509 height 696
click at [108, 377] on div "— xxviii —- R. R. LEMPRIÈRE : Quatre spécimens de hiboux pris à. Jersey. J. W. …" at bounding box center [339, 54] width 509 height 696
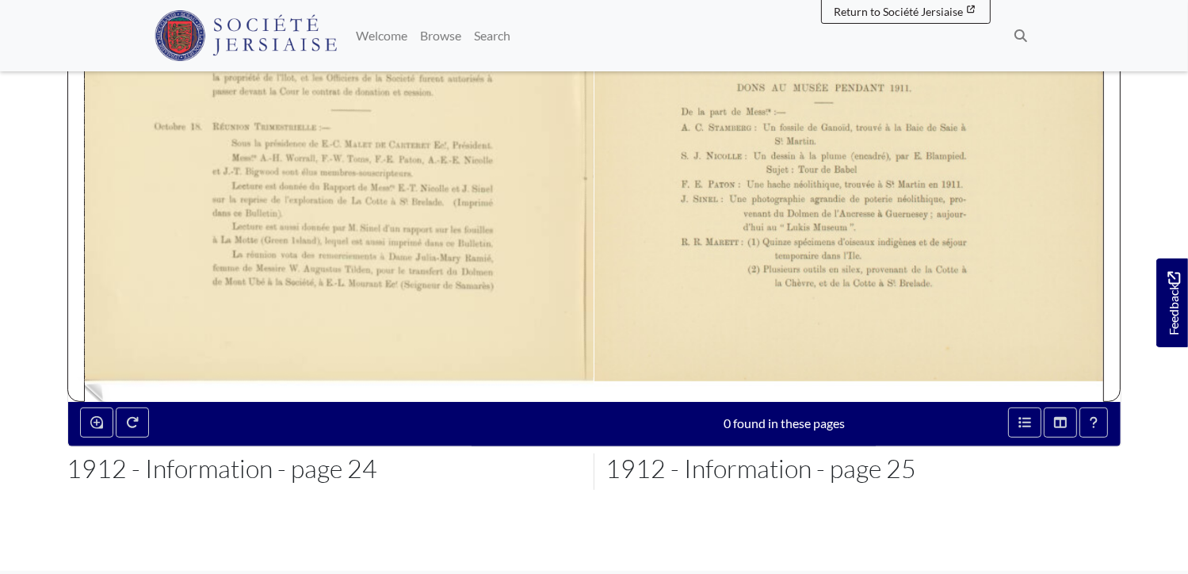
click at [101, 383] on div "Octobre 16. Octobre 18. — xxvi — que l’argenterie en question serait attribuée …" at bounding box center [339, 41] width 509 height 720
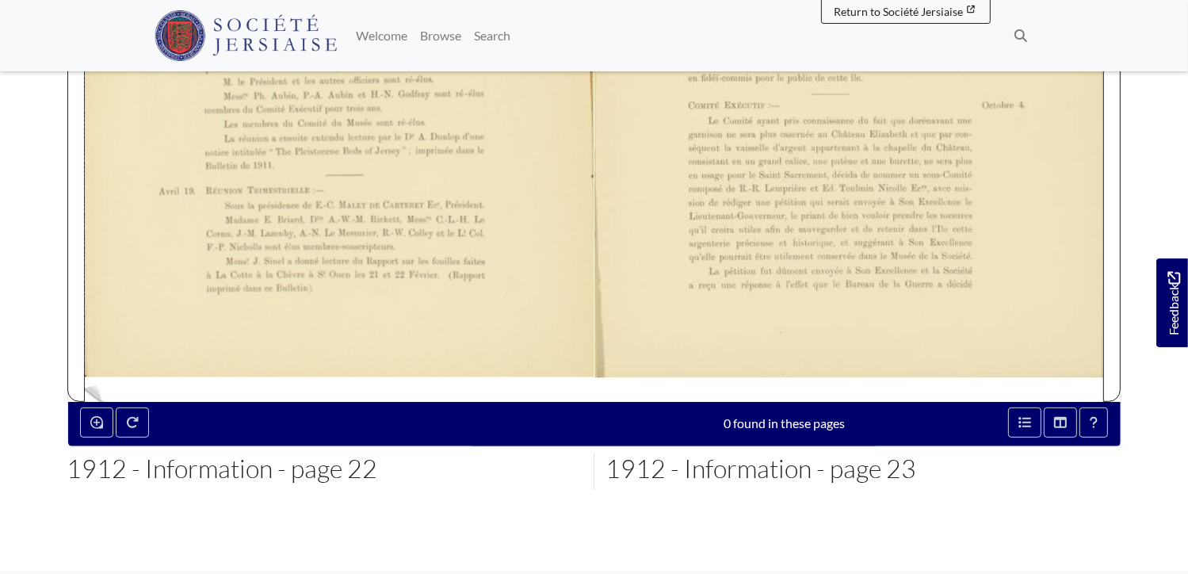
click at [98, 384] on div at bounding box center [339, 41] width 509 height 720
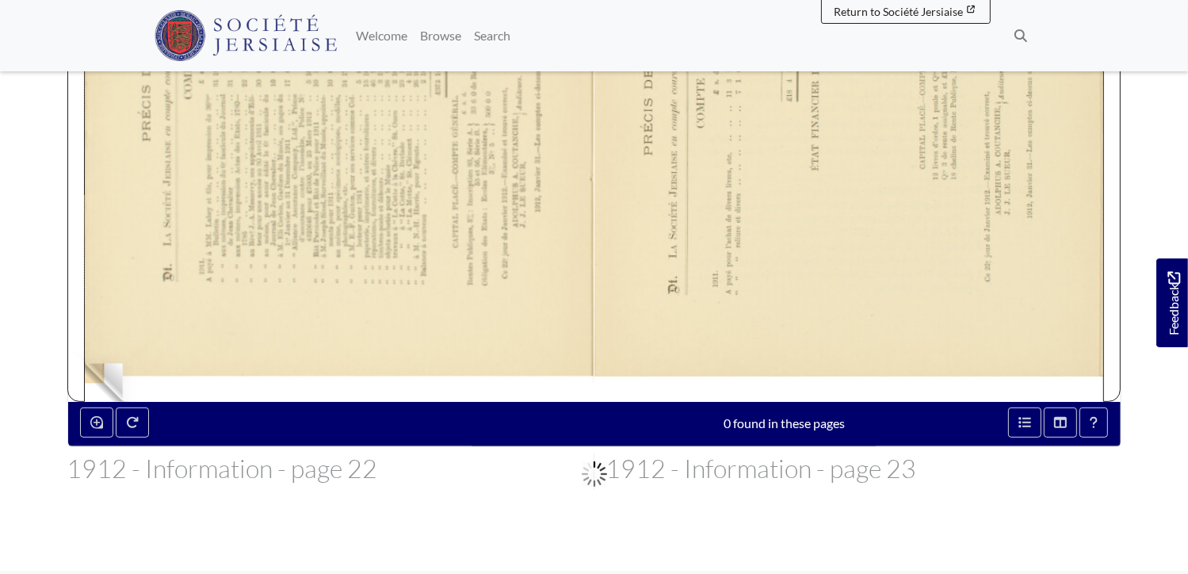
click at [95, 385] on div "PRÉCIS DE COMPTE—1911. 31. I..\ SOCIÉTÉ Jun—11 .\1s1«1 *" mmplv rom-ant avec FR…" at bounding box center [339, 41] width 509 height 720
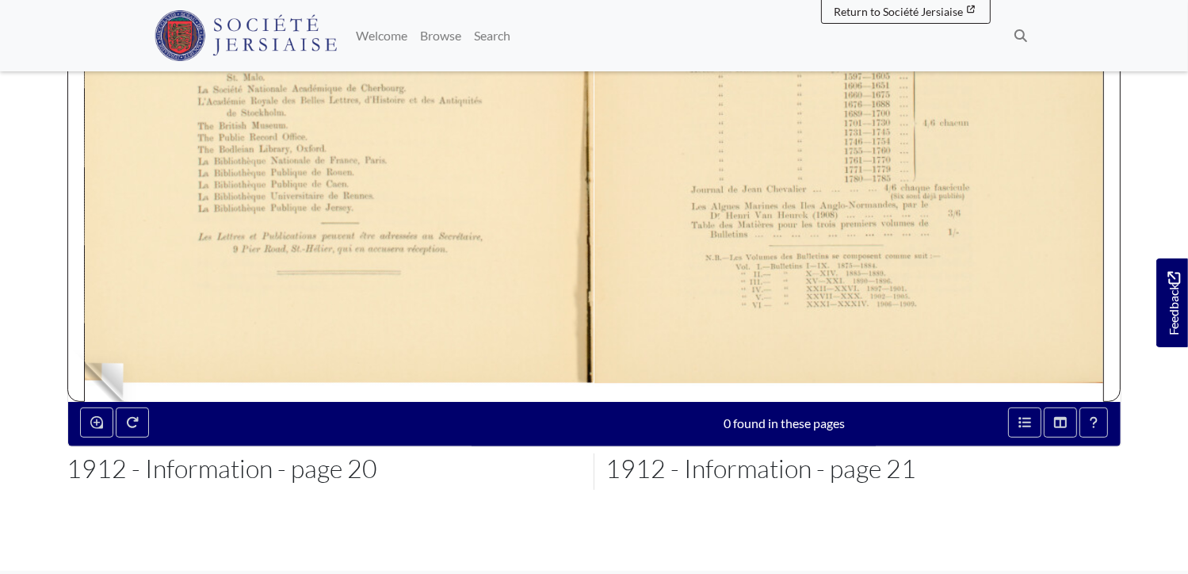
click at [93, 385] on div at bounding box center [339, 41] width 509 height 720
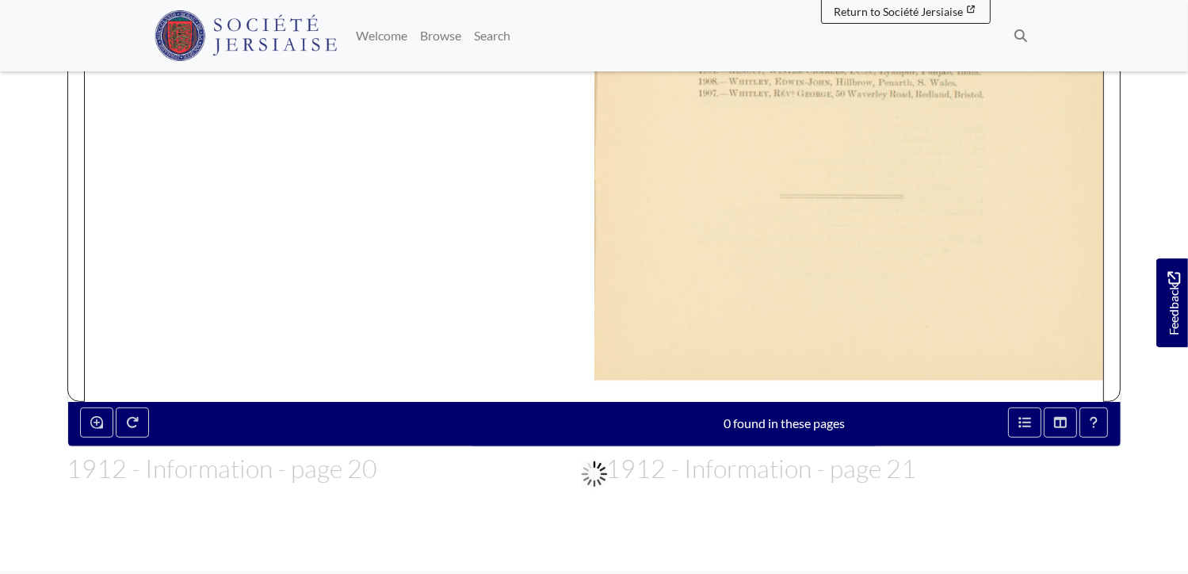
click at [92, 385] on div "— xiv —— MEMBRES QUI RÉSIDENT HORS L'ILE. ﬁltl5. BALLE1XE, Anrnun—Enwm, 8 White…" at bounding box center [594, 41] width 1018 height 720
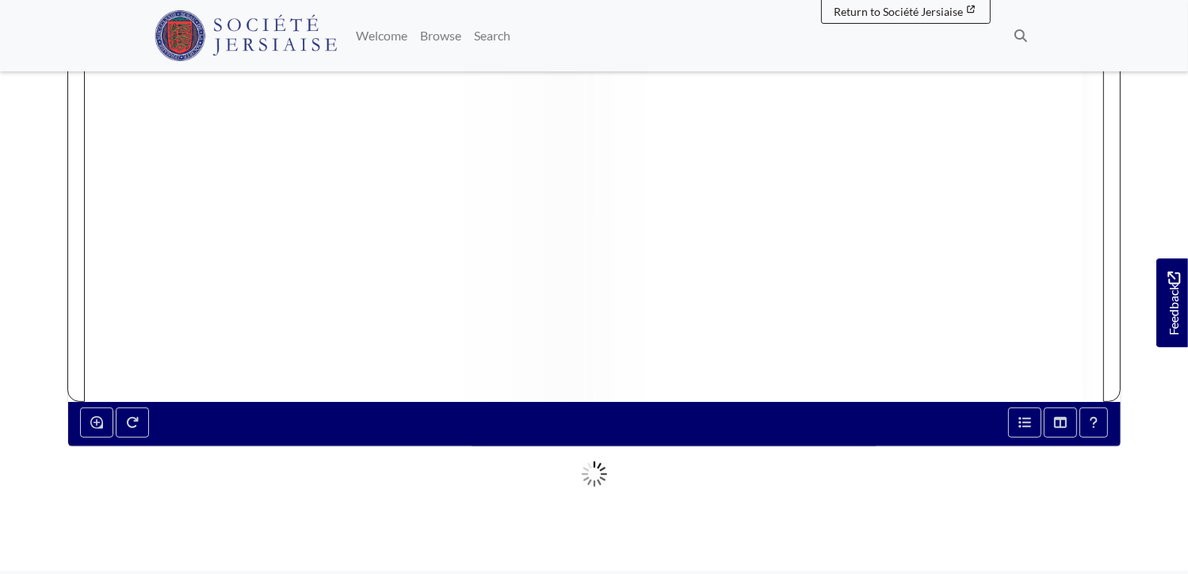
click at [92, 385] on div at bounding box center [594, 41] width 1018 height 720
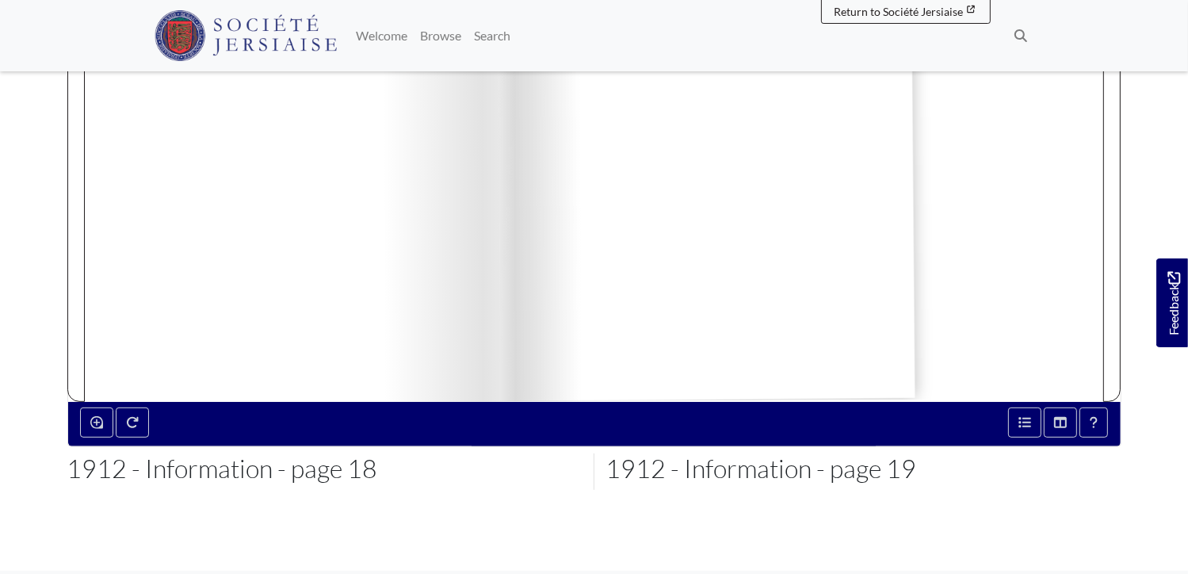
click at [92, 385] on div at bounding box center [594, 41] width 1018 height 720
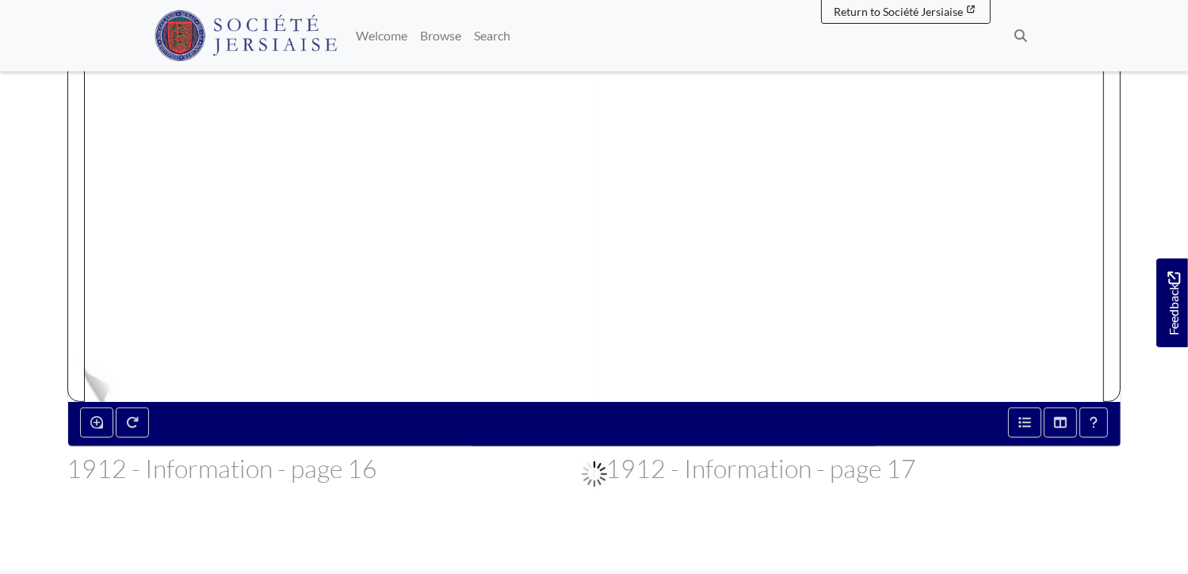
click at [92, 385] on div at bounding box center [594, 41] width 1018 height 720
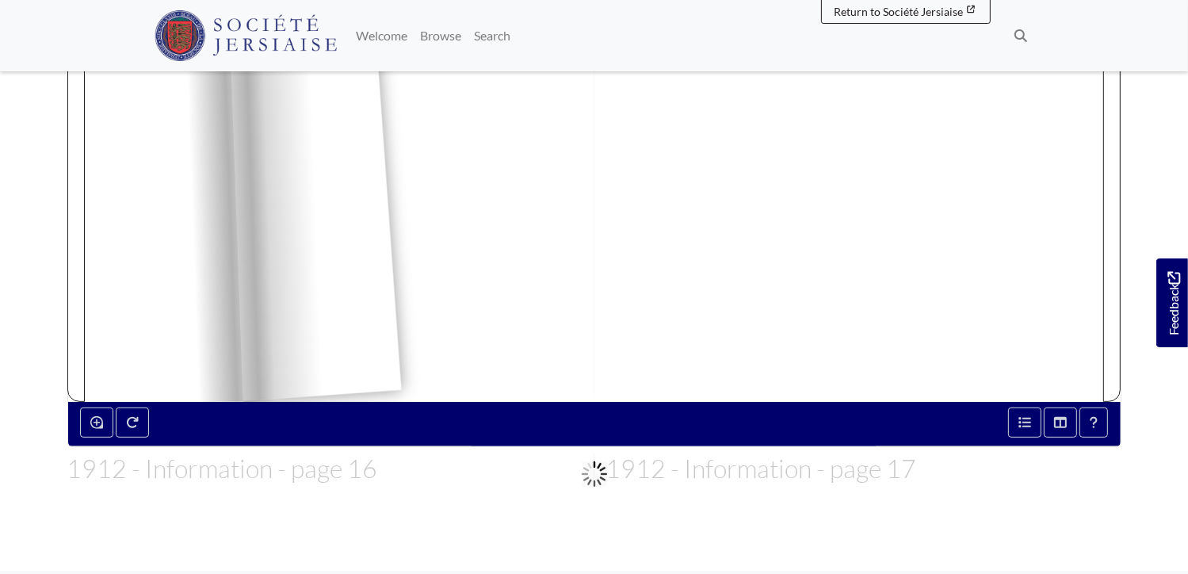
click at [92, 385] on div at bounding box center [594, 41] width 1018 height 720
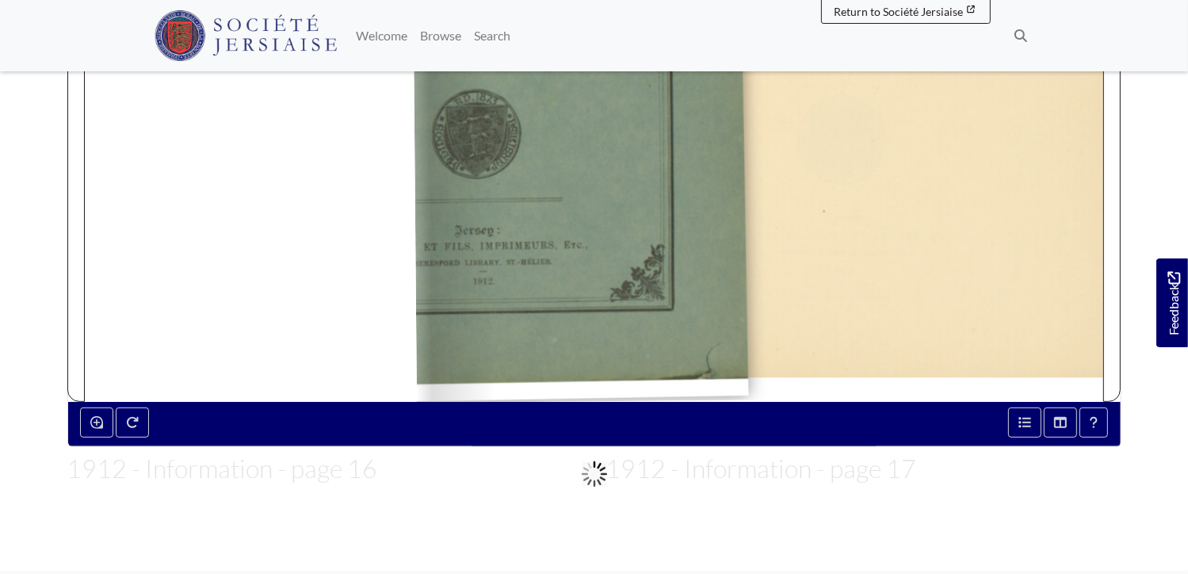
click at [92, 385] on div at bounding box center [339, 41] width 509 height 720
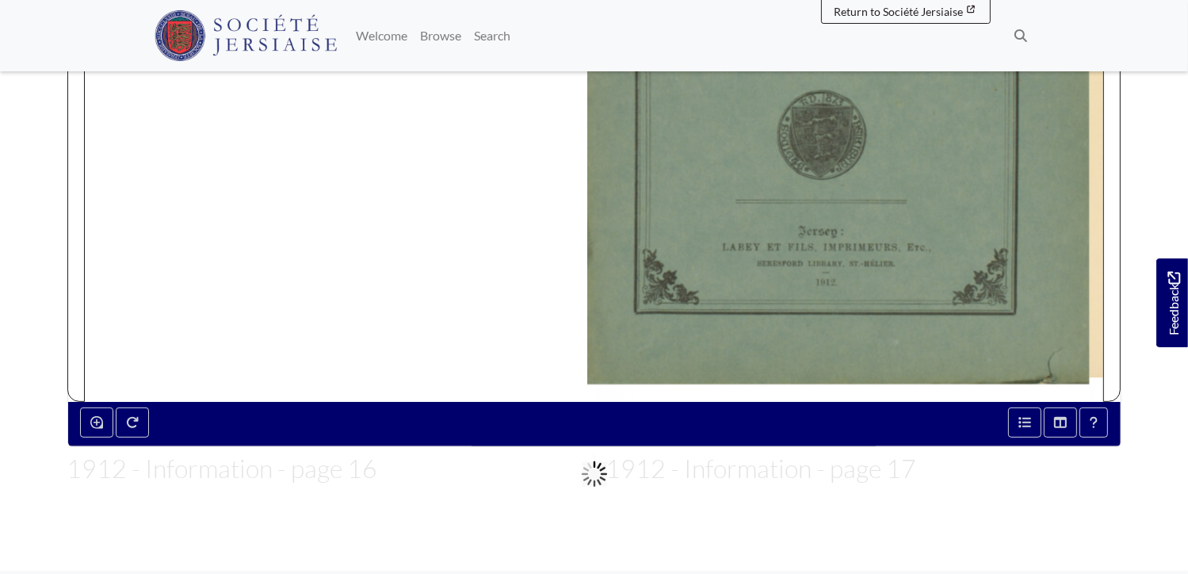
click at [92, 385] on div at bounding box center [339, 41] width 509 height 720
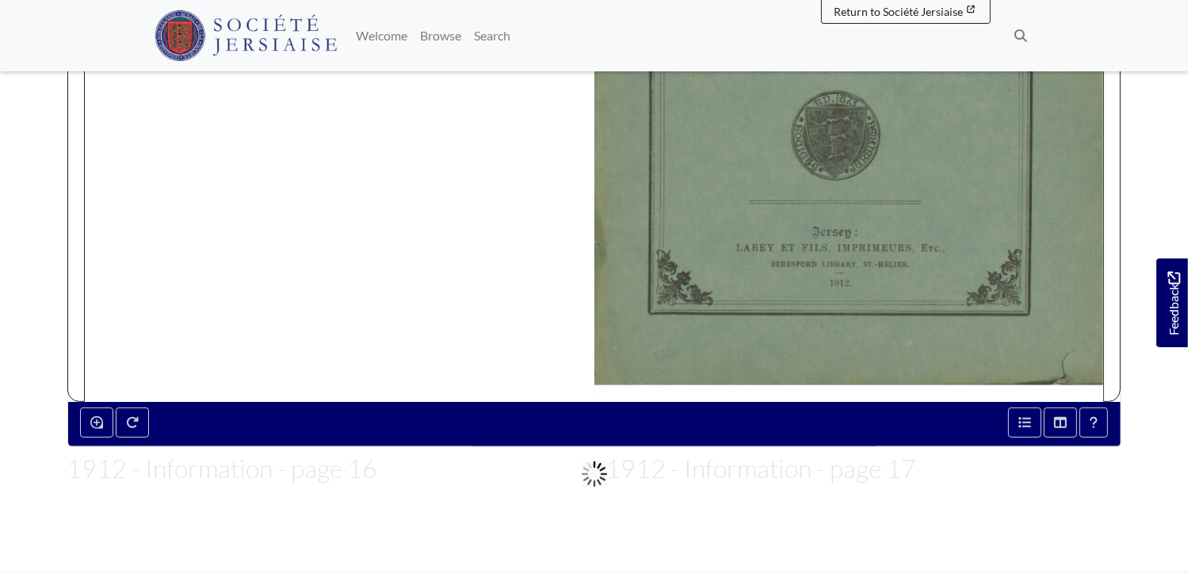
click at [92, 385] on div at bounding box center [594, 41] width 1018 height 720
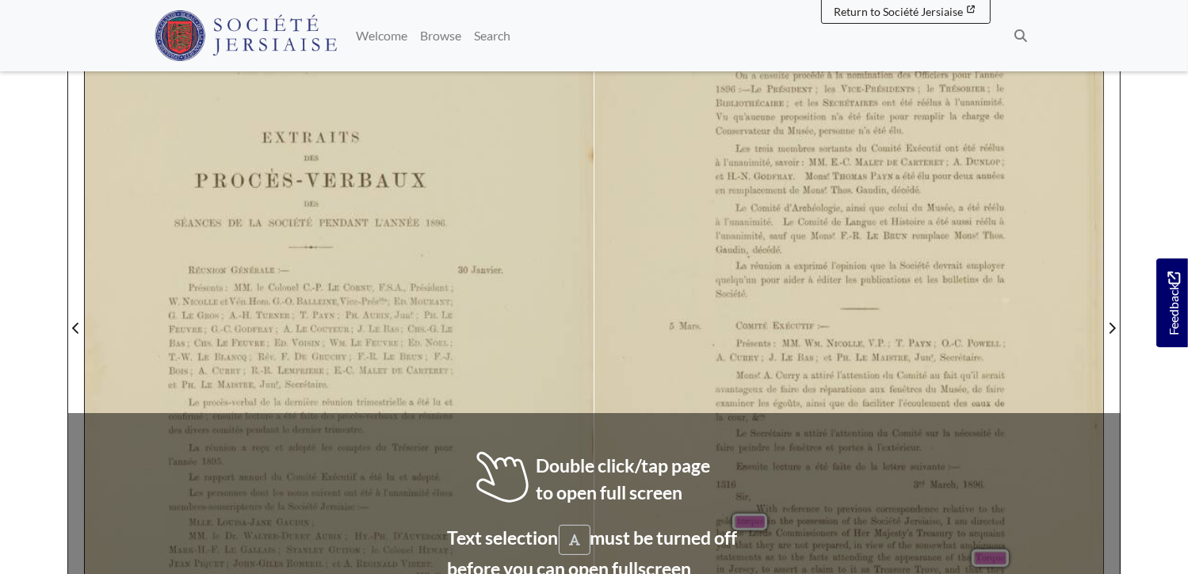
scroll to position [396, 0]
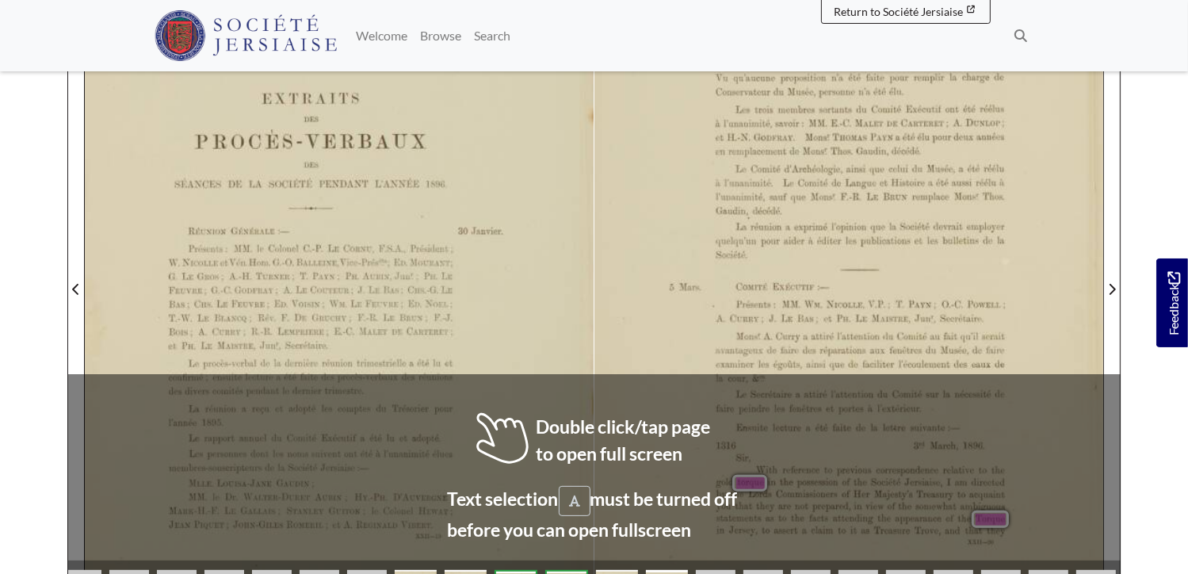
click at [626, 327] on div "5 Mars. —XX-— On a ensuite procédé a la nomination dos Oﬁcicrs pour l’année 189…" at bounding box center [849, 289] width 509 height 699
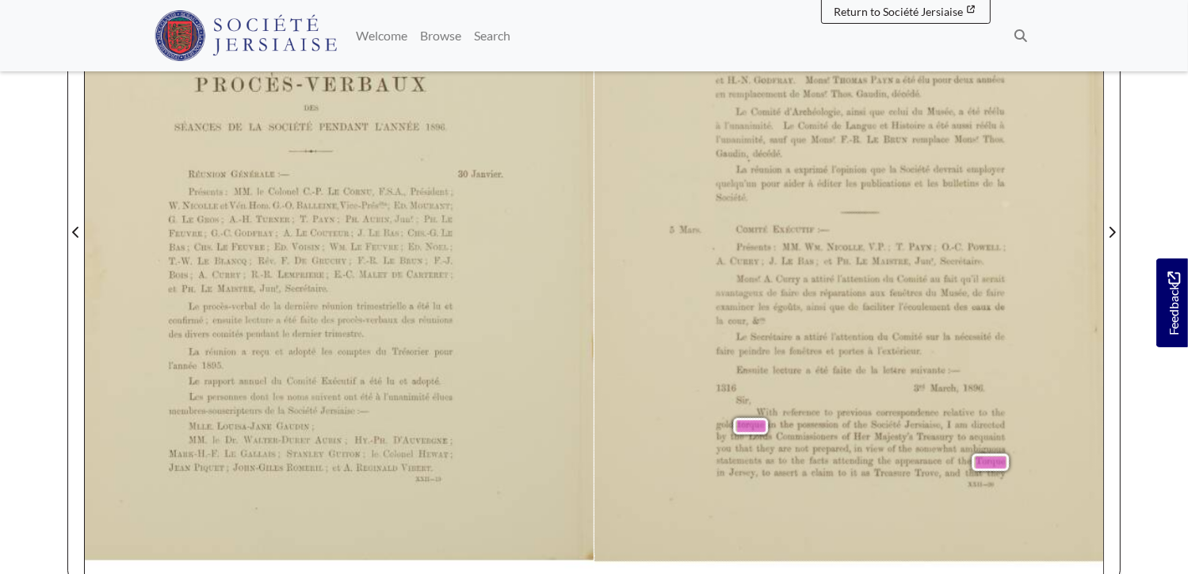
scroll to position [476, 0]
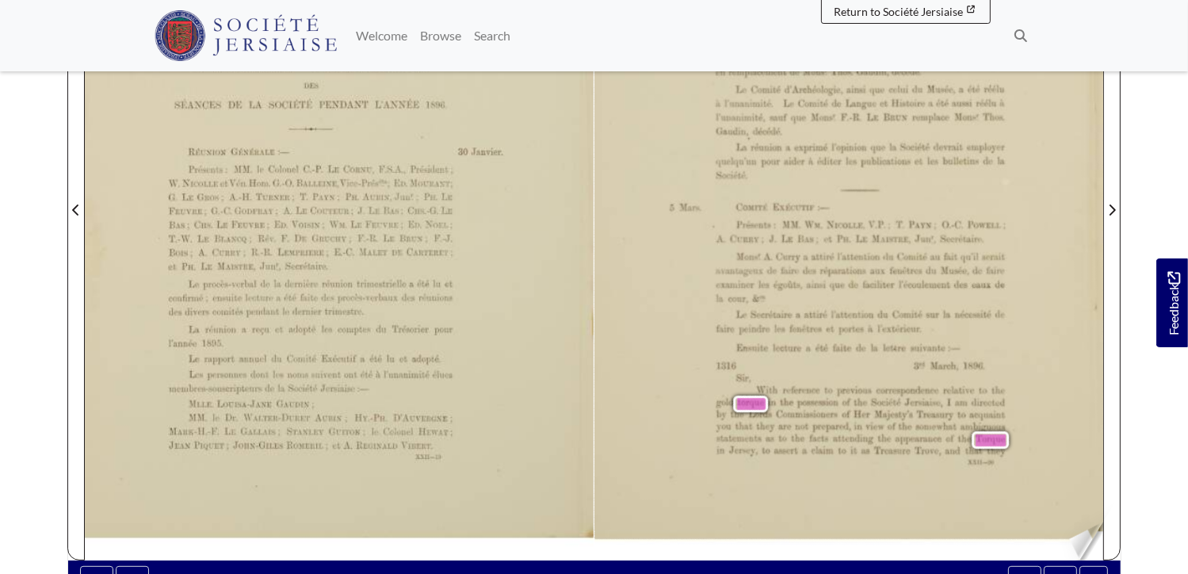
click at [1070, 539] on div "5 Mars. —XX-— On a ensuite procédé a la nomination dos Oﬁcicrs pour l’année 189…" at bounding box center [849, 209] width 509 height 699
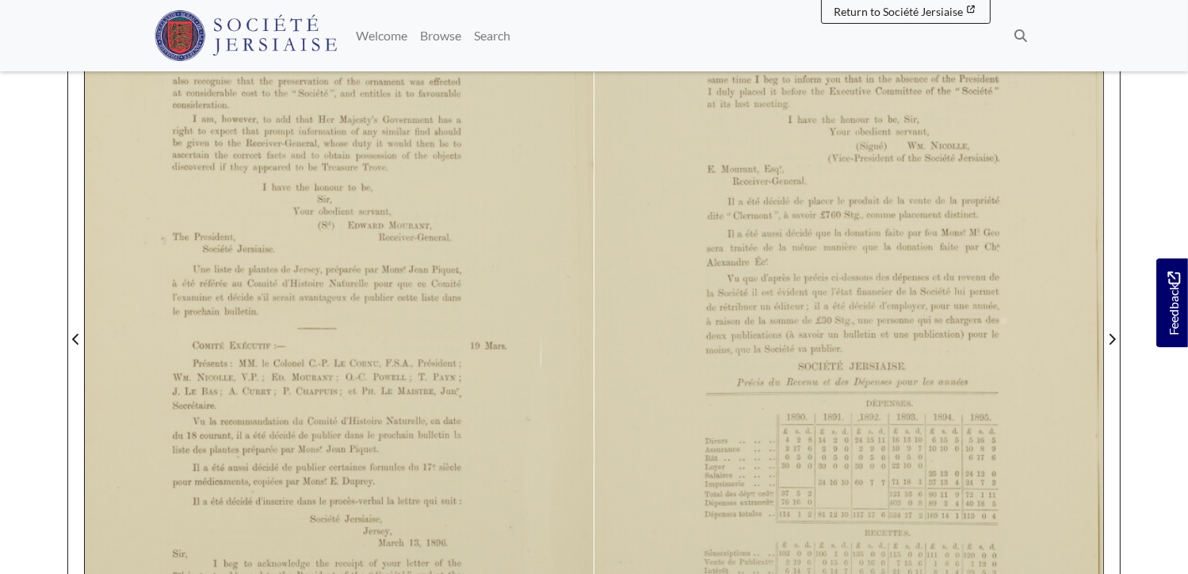
scroll to position [238, 0]
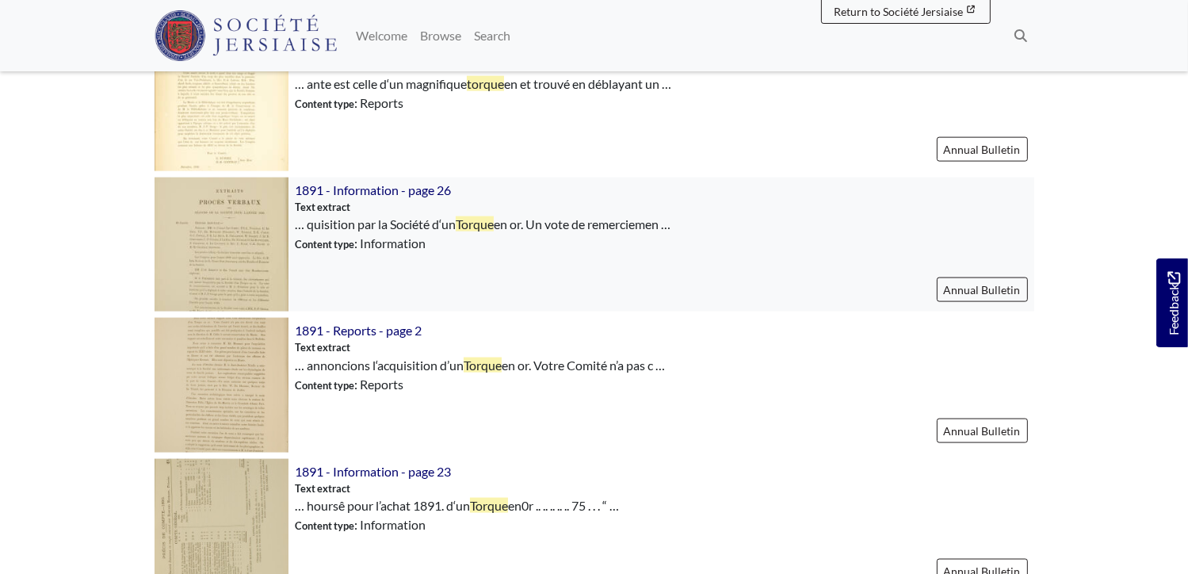
scroll to position [2299, 0]
